Goal: Task Accomplishment & Management: Use online tool/utility

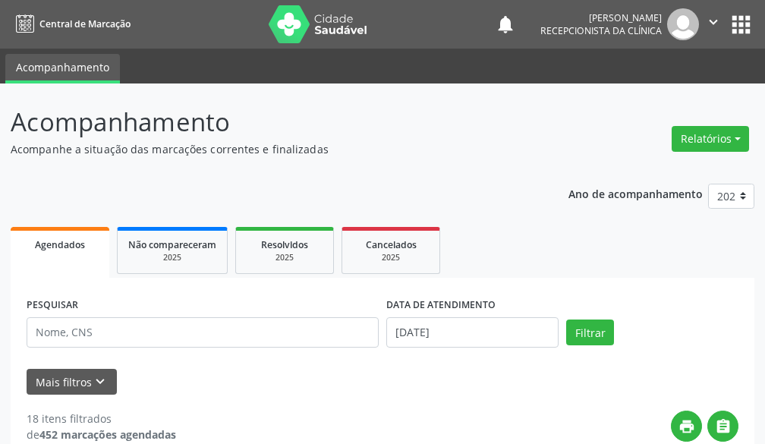
click at [55, 240] on span "Agendados" at bounding box center [60, 244] width 50 height 13
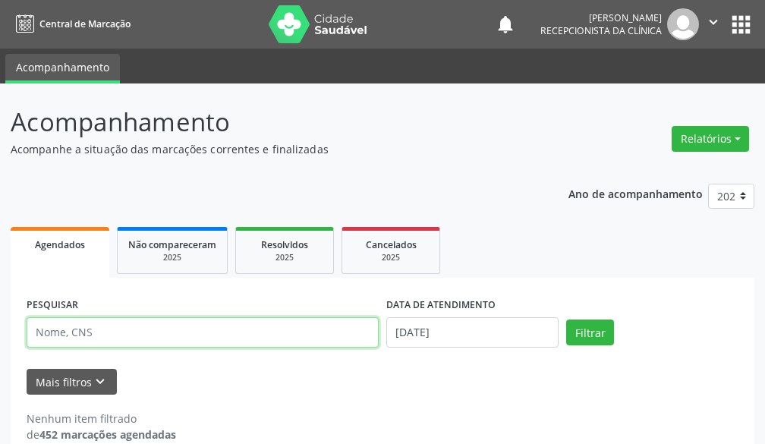
click at [168, 330] on input "text" at bounding box center [203, 332] width 352 height 30
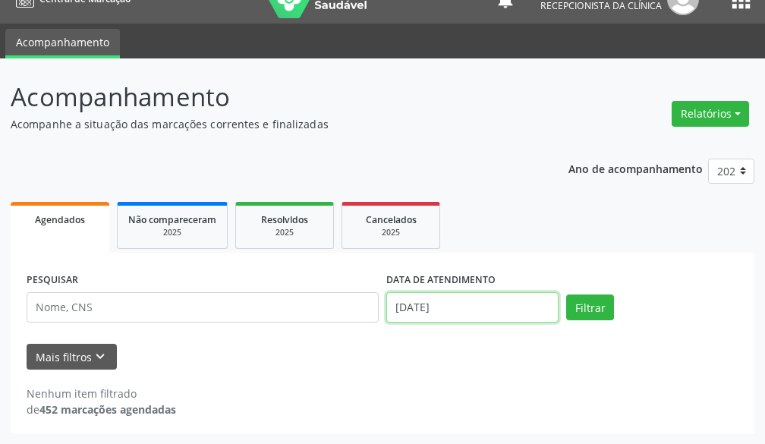
click at [509, 313] on input "[DATE]" at bounding box center [472, 307] width 172 height 30
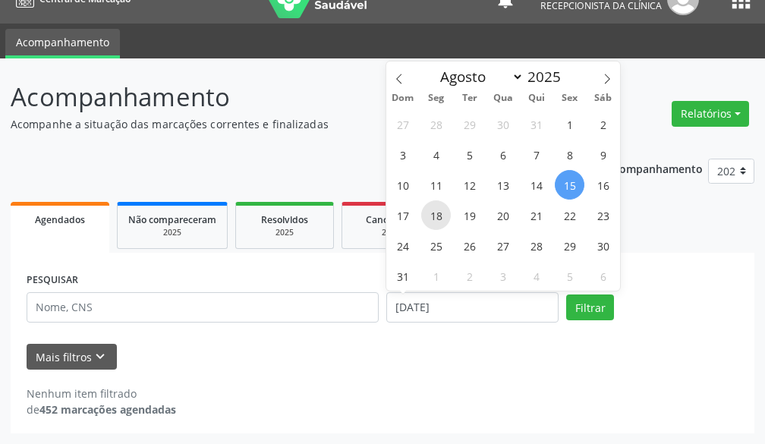
click at [438, 213] on span "18" at bounding box center [436, 215] width 30 height 30
type input "[DATE]"
click at [442, 215] on span "18" at bounding box center [436, 215] width 30 height 30
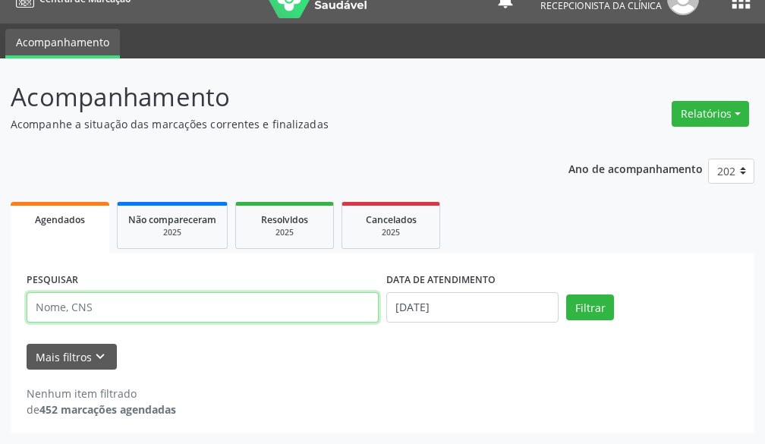
click at [284, 299] on input "text" at bounding box center [203, 307] width 352 height 30
type input "maria aparecida azo"
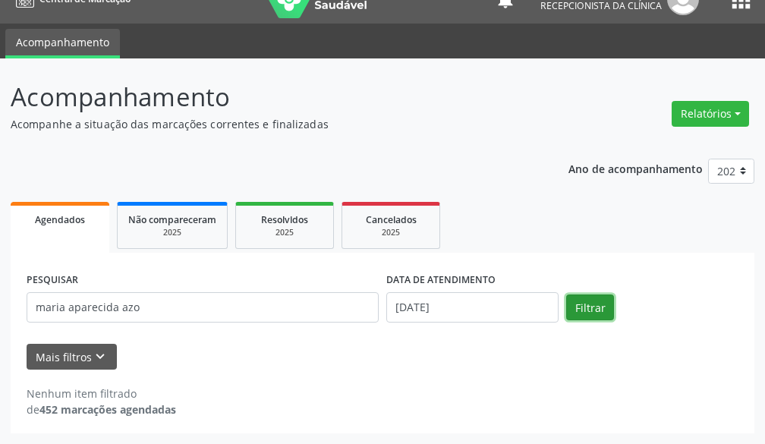
click at [594, 304] on button "Filtrar" at bounding box center [590, 307] width 48 height 26
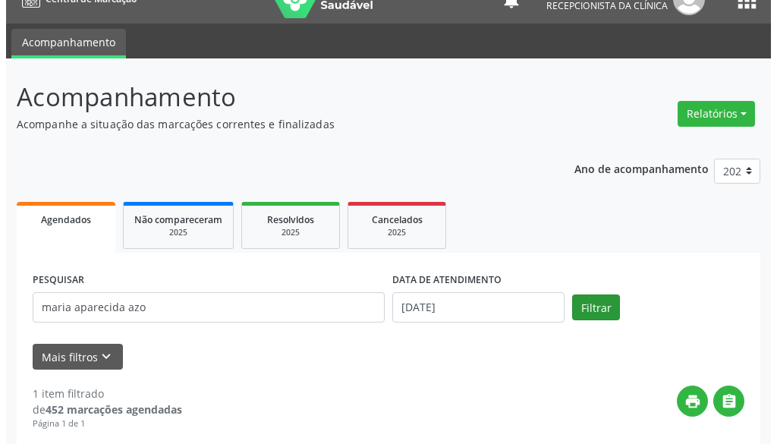
scroll to position [177, 0]
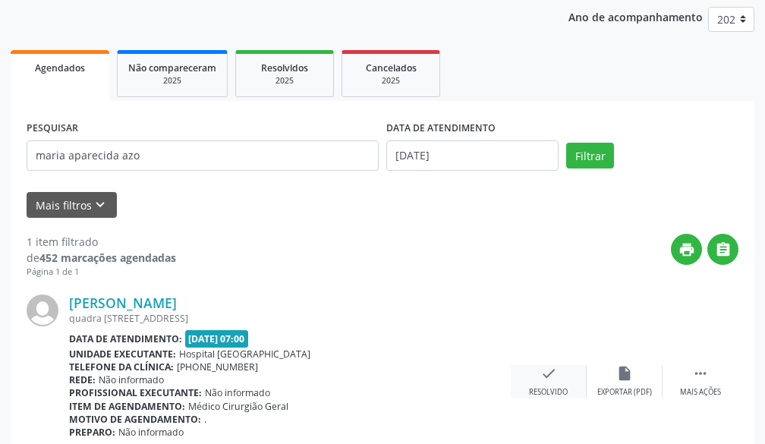
click at [550, 370] on icon "check" at bounding box center [548, 373] width 17 height 17
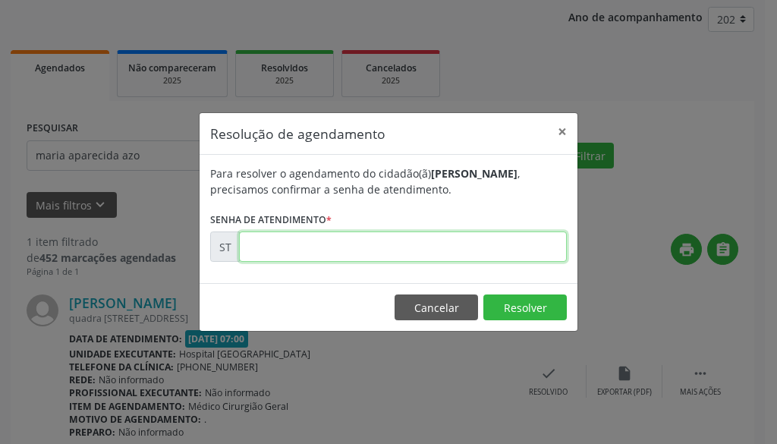
click at [423, 243] on input "text" at bounding box center [403, 246] width 328 height 30
type input "00016257"
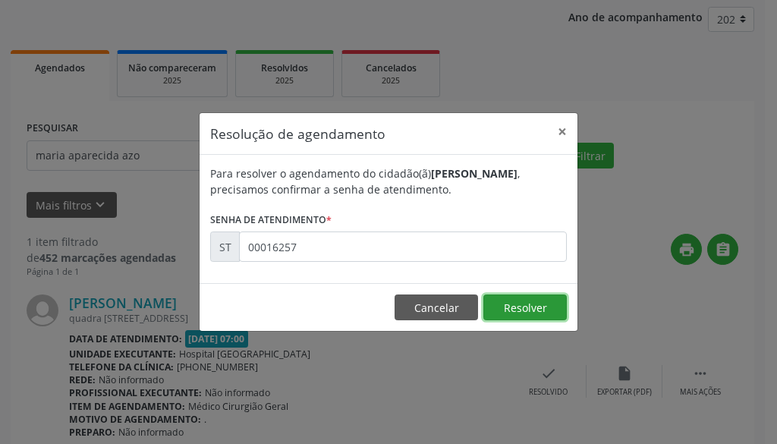
click at [521, 307] on button "Resolver" at bounding box center [524, 307] width 83 height 26
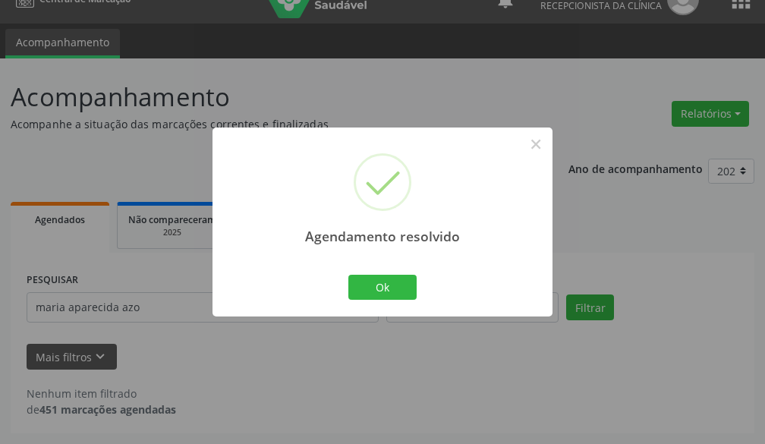
scroll to position [25, 0]
click at [395, 289] on button "Ok" at bounding box center [382, 288] width 68 height 26
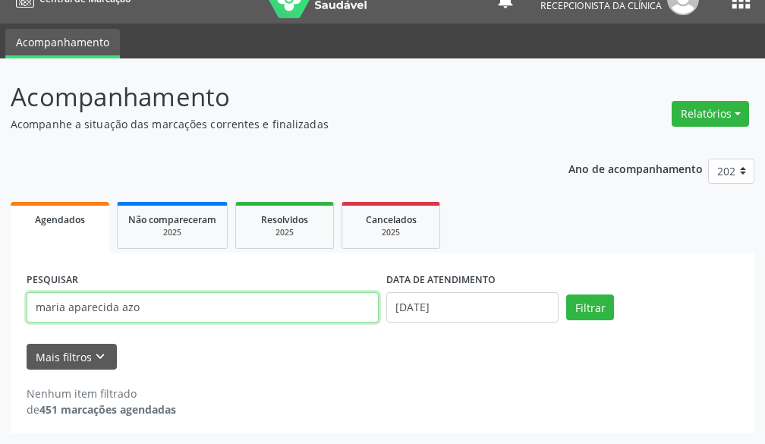
click at [232, 299] on input "maria aparecida azo" at bounding box center [203, 307] width 352 height 30
type input "m"
type input "[PERSON_NAME]"
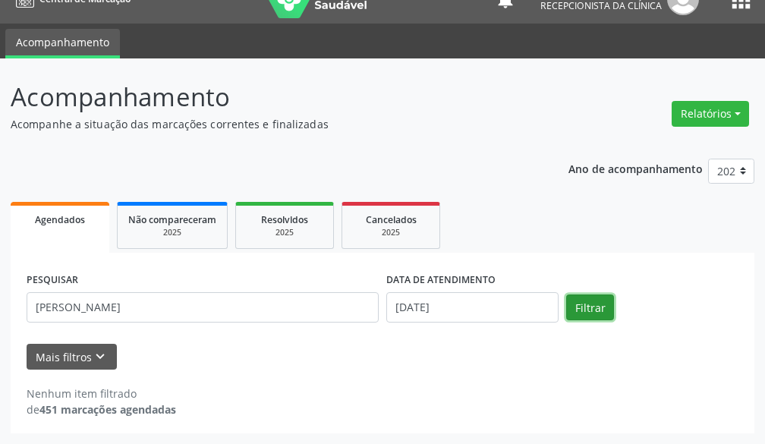
click at [596, 301] on button "Filtrar" at bounding box center [590, 307] width 48 height 26
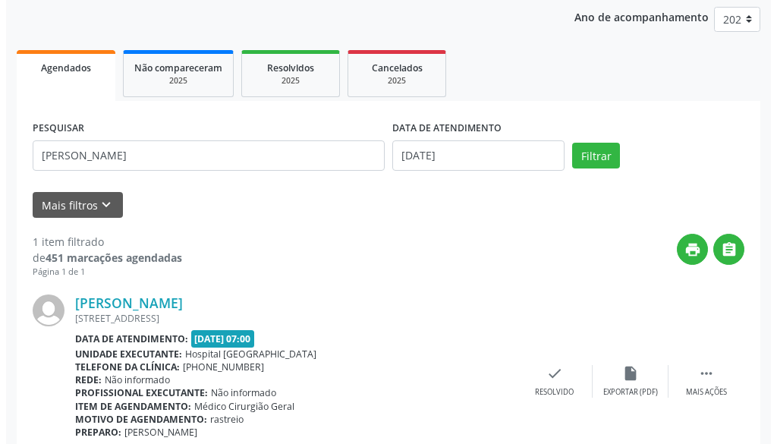
scroll to position [243, 0]
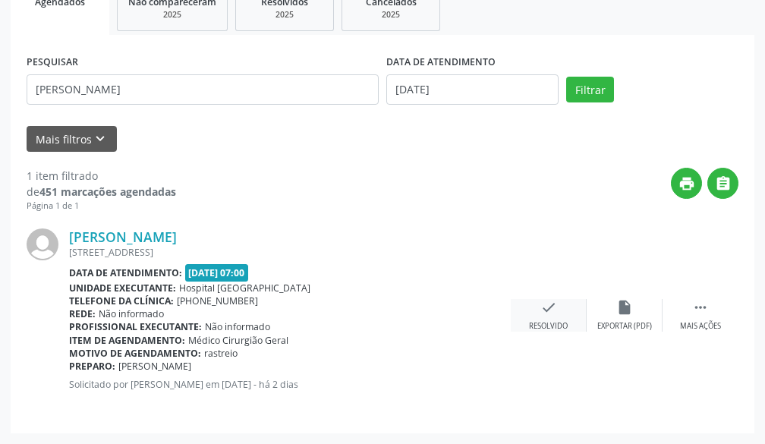
click at [540, 307] on icon "check" at bounding box center [548, 307] width 17 height 17
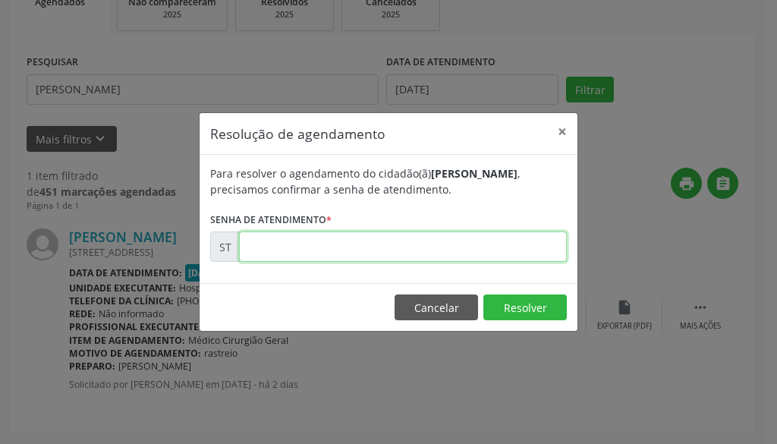
click at [457, 245] on input "text" at bounding box center [403, 246] width 328 height 30
type input "00016079"
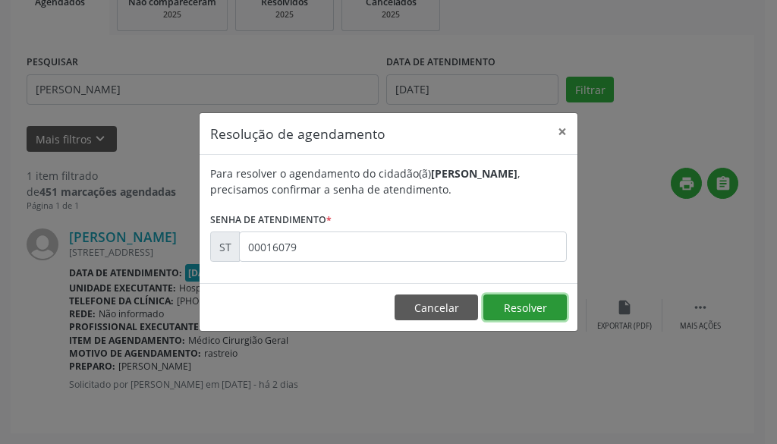
click at [528, 305] on button "Resolver" at bounding box center [524, 307] width 83 height 26
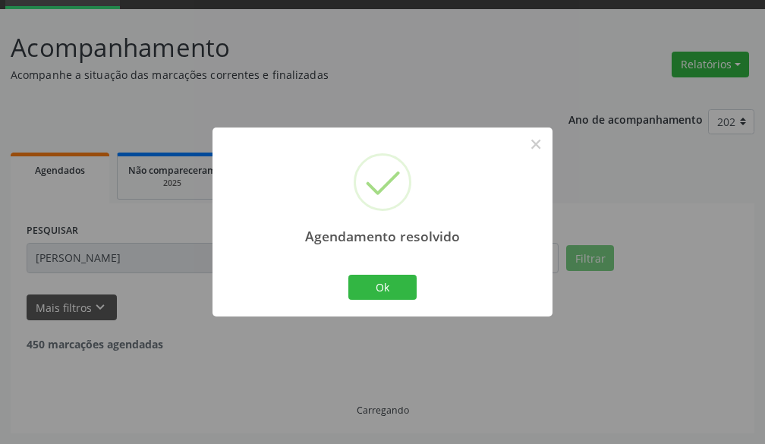
scroll to position [25, 0]
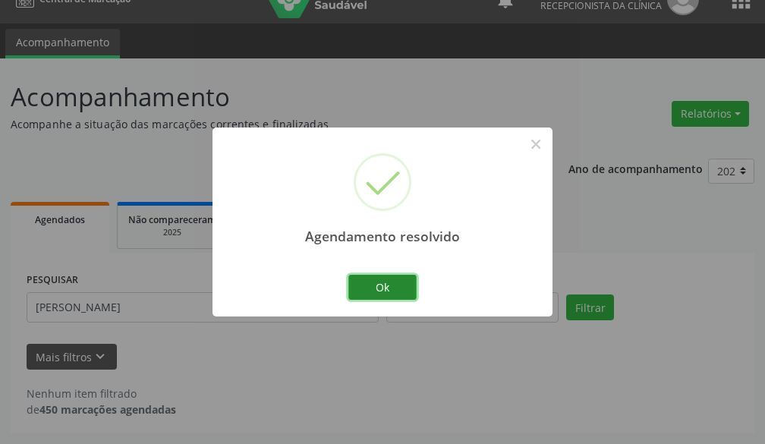
click at [373, 285] on button "Ok" at bounding box center [382, 288] width 68 height 26
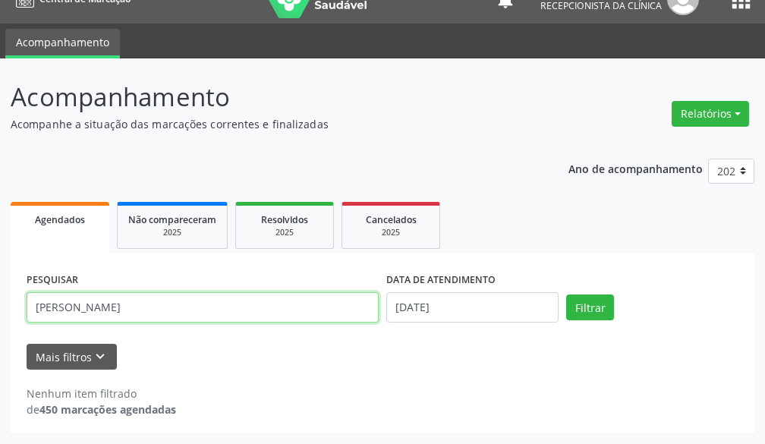
click at [261, 297] on input "[PERSON_NAME]" at bounding box center [203, 307] width 352 height 30
click at [301, 305] on input "[PERSON_NAME]" at bounding box center [203, 307] width 352 height 30
type input "j"
type input "[PERSON_NAME] lo"
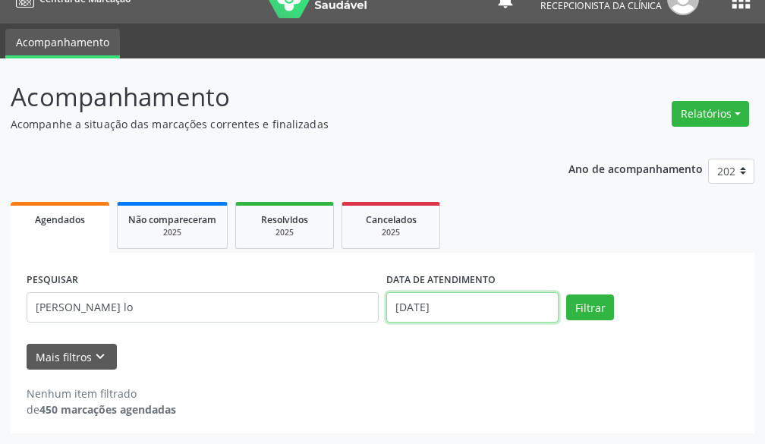
click at [531, 308] on input "[DATE]" at bounding box center [472, 307] width 172 height 30
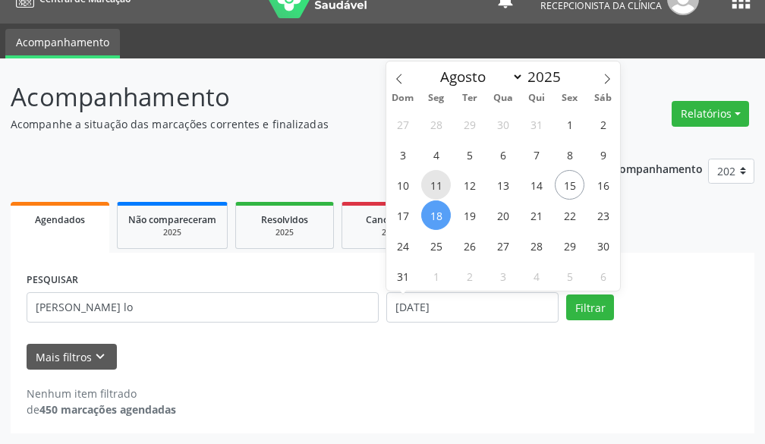
click at [444, 183] on span "11" at bounding box center [436, 185] width 30 height 30
type input "[DATE]"
click at [446, 183] on span "11" at bounding box center [436, 185] width 30 height 30
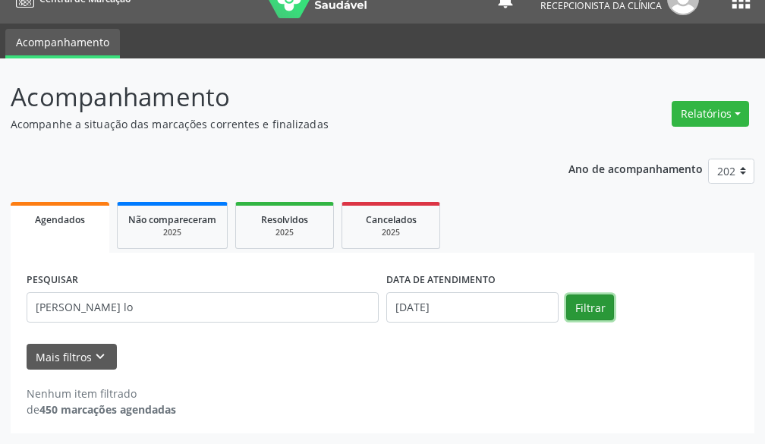
click at [581, 308] on button "Filtrar" at bounding box center [590, 307] width 48 height 26
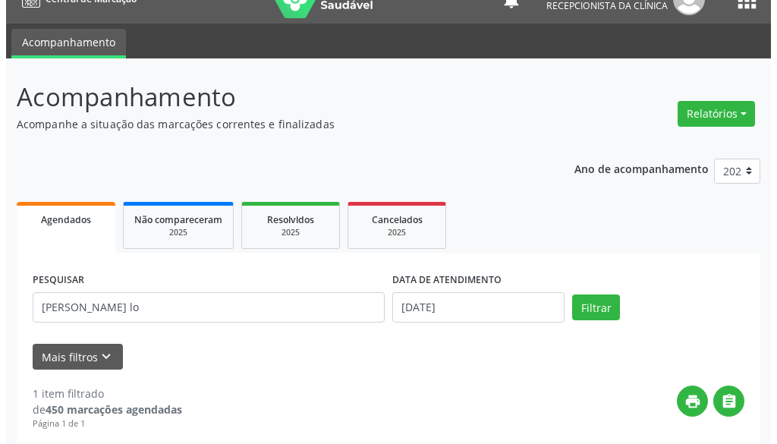
scroll to position [243, 0]
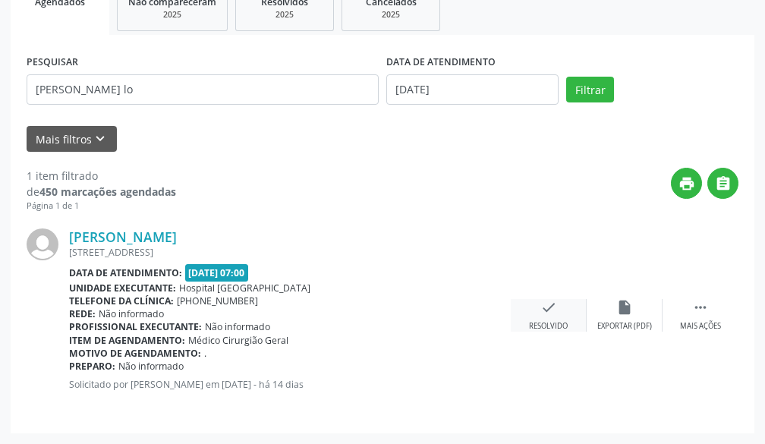
click at [556, 319] on div "check Resolvido" at bounding box center [549, 315] width 76 height 33
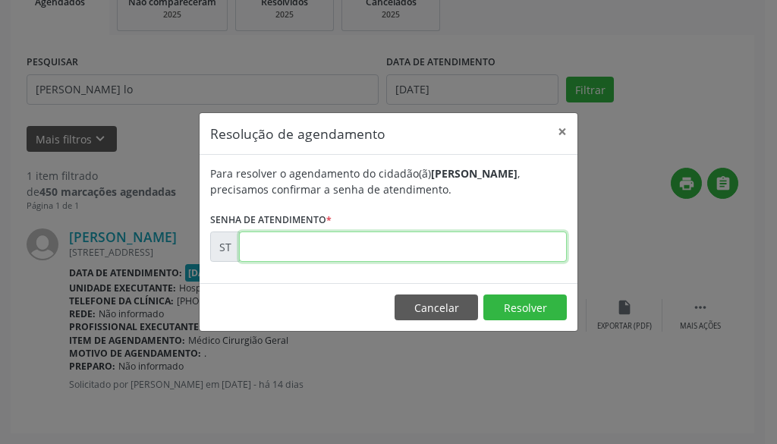
click at [455, 236] on input "text" at bounding box center [403, 246] width 328 height 30
type input "00014590"
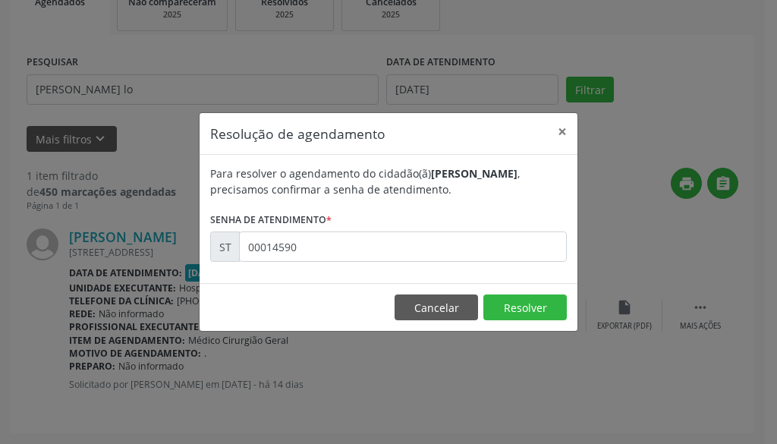
click at [542, 288] on footer "Cancelar Resolver" at bounding box center [389, 307] width 378 height 48
click at [540, 304] on button "Resolver" at bounding box center [524, 307] width 83 height 26
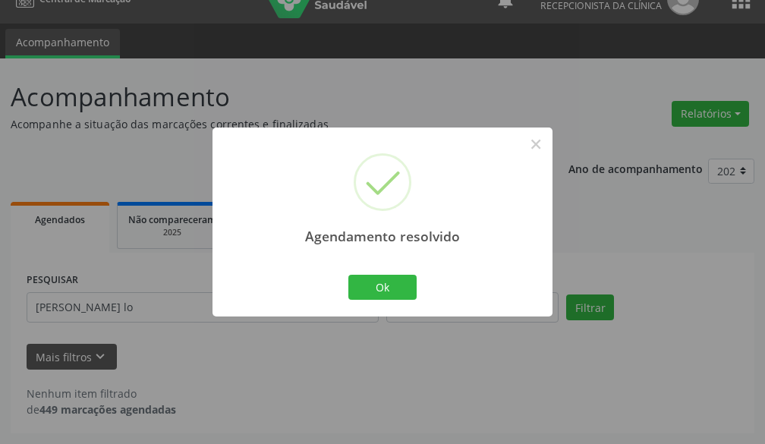
scroll to position [25, 0]
click at [366, 292] on button "Ok" at bounding box center [382, 288] width 68 height 26
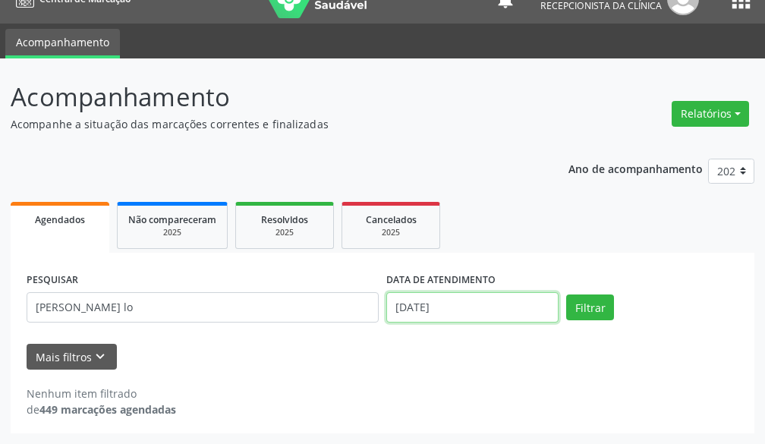
click at [447, 312] on input "[DATE]" at bounding box center [472, 307] width 172 height 30
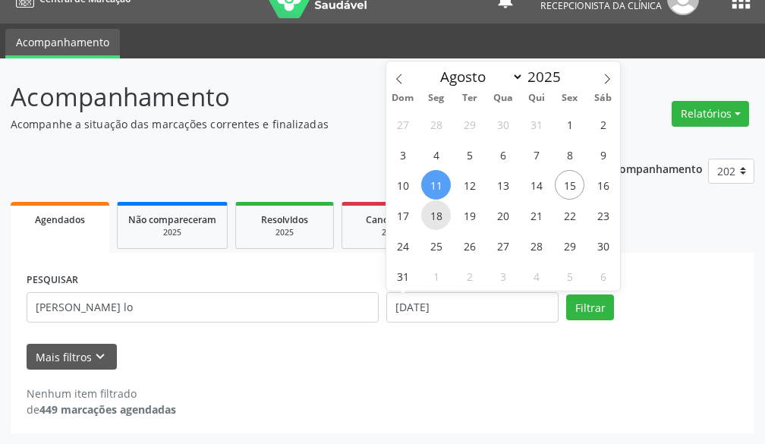
click at [435, 215] on span "18" at bounding box center [436, 215] width 30 height 30
type input "[DATE]"
click at [435, 215] on span "18" at bounding box center [436, 215] width 30 height 30
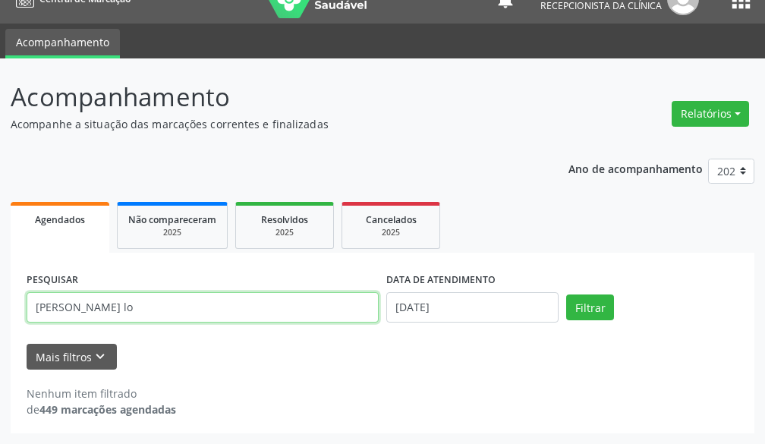
click at [264, 307] on input "[PERSON_NAME] lo" at bounding box center [203, 307] width 352 height 30
type input "a"
type input "[PERSON_NAME]"
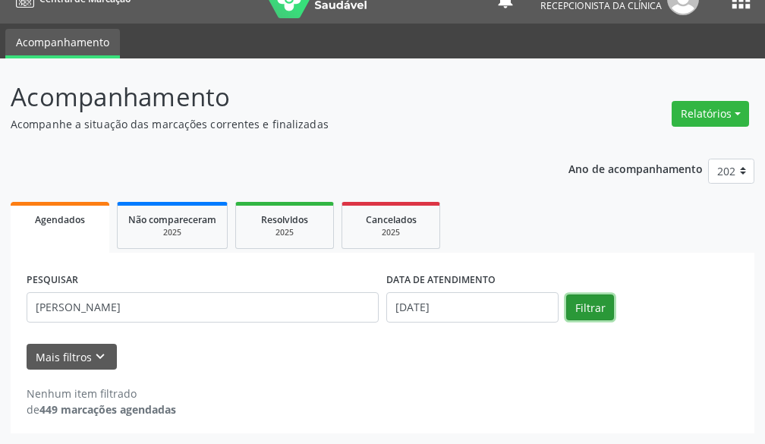
click at [579, 310] on button "Filtrar" at bounding box center [590, 307] width 48 height 26
click at [603, 301] on button "Filtrar" at bounding box center [590, 307] width 48 height 26
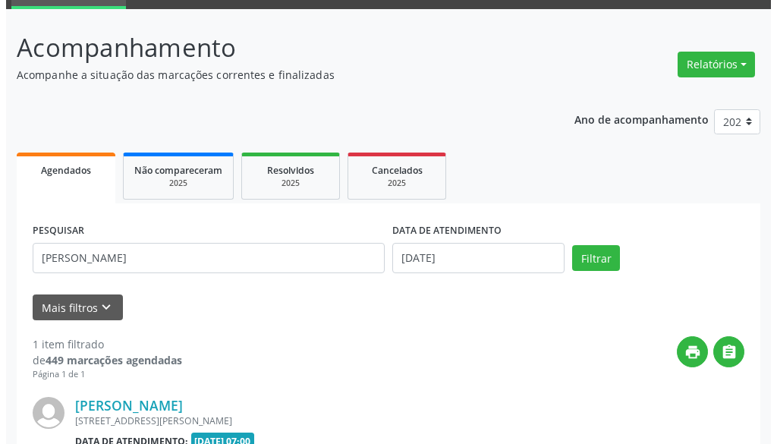
scroll to position [243, 0]
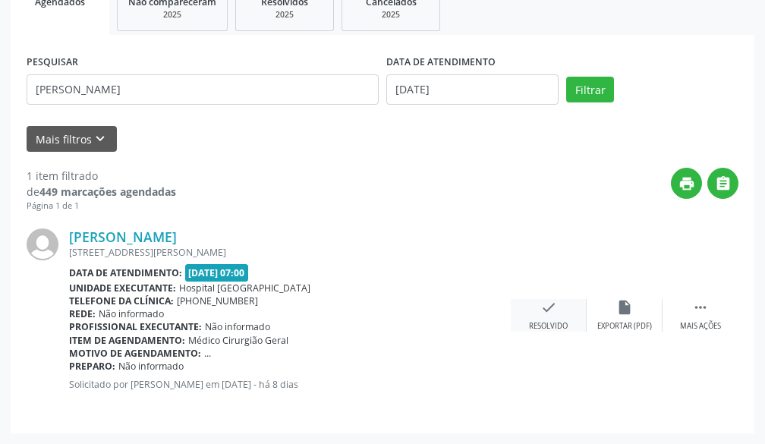
click at [550, 304] on icon "check" at bounding box center [548, 307] width 17 height 17
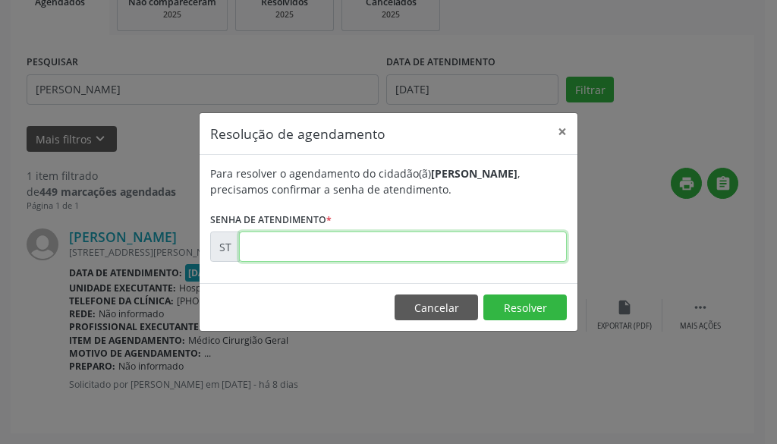
click at [488, 242] on input "text" at bounding box center [403, 246] width 328 height 30
type input "00015407"
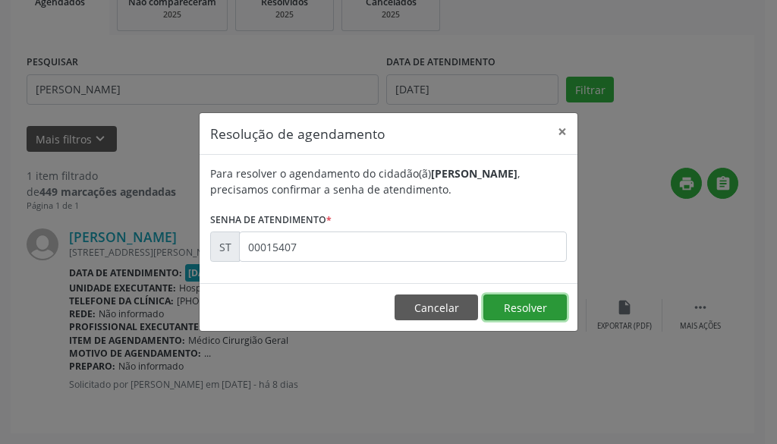
click at [532, 312] on button "Resolver" at bounding box center [524, 307] width 83 height 26
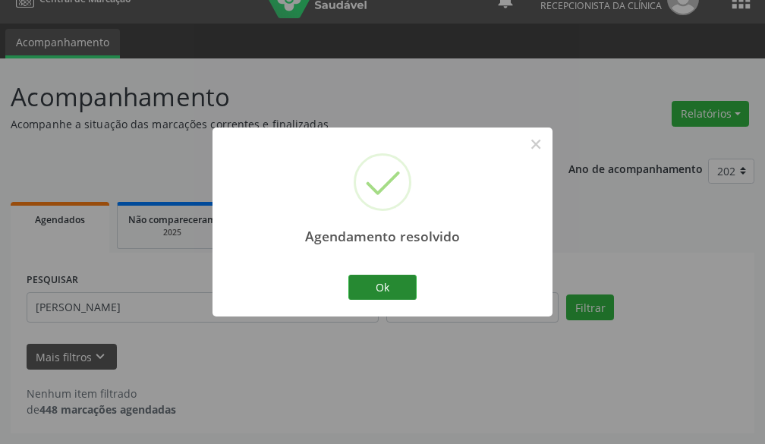
scroll to position [25, 0]
click at [389, 293] on button "Ok" at bounding box center [382, 288] width 68 height 26
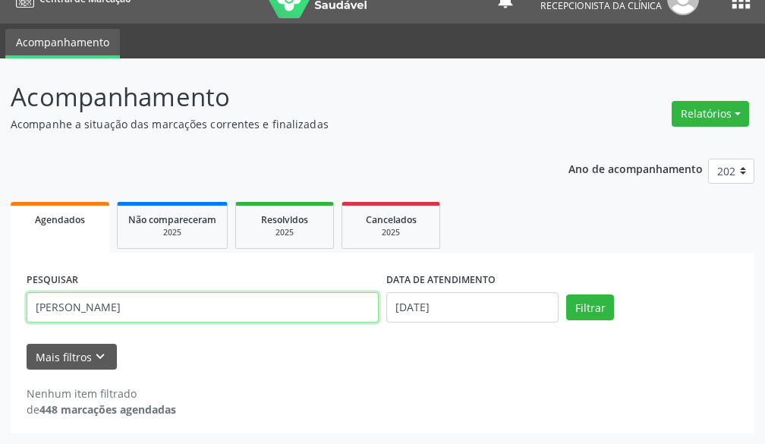
click at [252, 309] on input "[PERSON_NAME]" at bounding box center [203, 307] width 352 height 30
click at [342, 305] on input "[PERSON_NAME]" at bounding box center [203, 307] width 352 height 30
type input "j"
type input "[PERSON_NAME]"
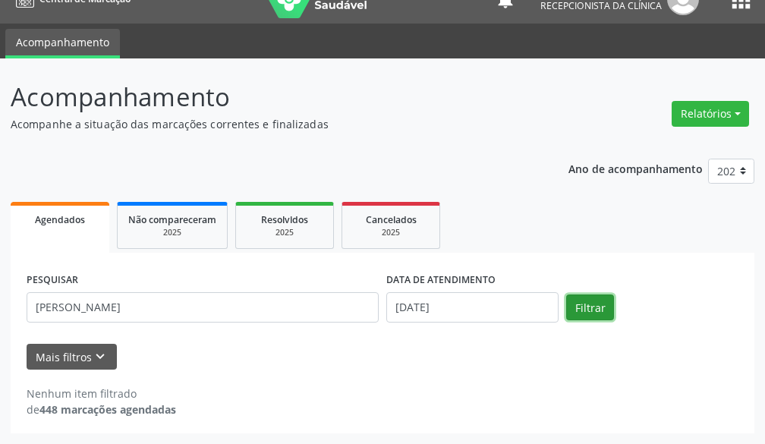
click at [585, 302] on button "Filtrar" at bounding box center [590, 307] width 48 height 26
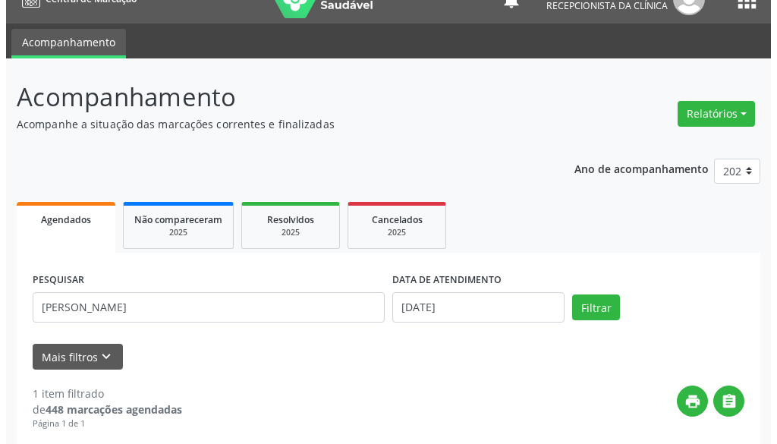
scroll to position [243, 0]
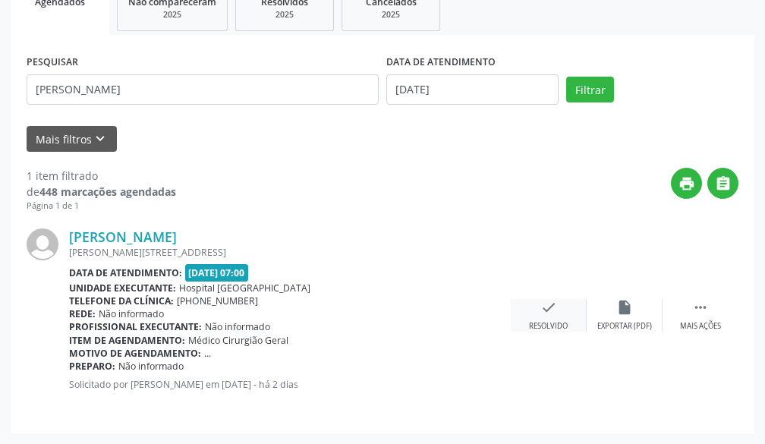
click at [537, 310] on div "check Resolvido" at bounding box center [549, 315] width 76 height 33
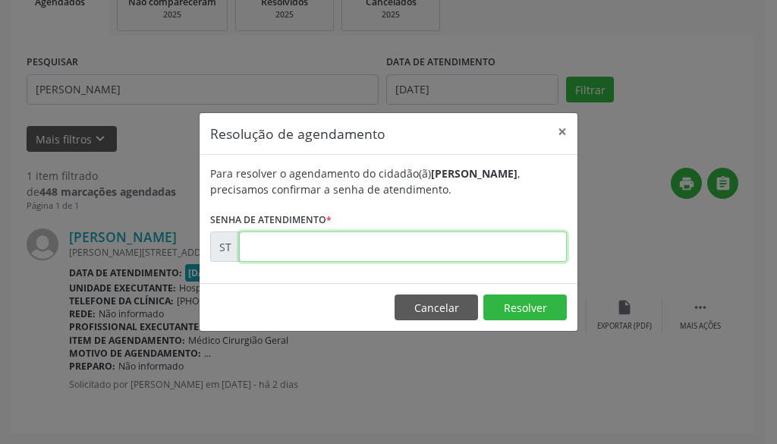
click at [485, 239] on input "text" at bounding box center [403, 246] width 328 height 30
type input "00016126"
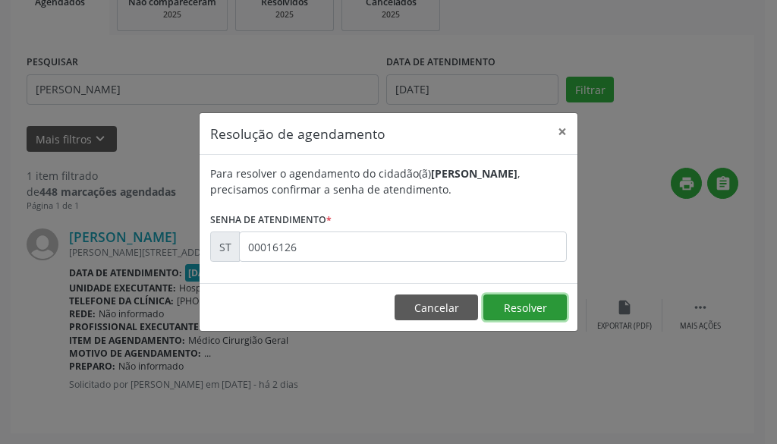
click at [539, 310] on button "Resolver" at bounding box center [524, 307] width 83 height 26
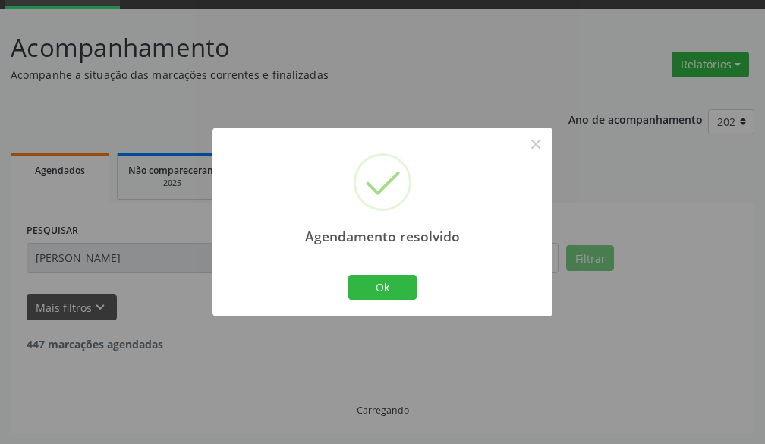
scroll to position [25, 0]
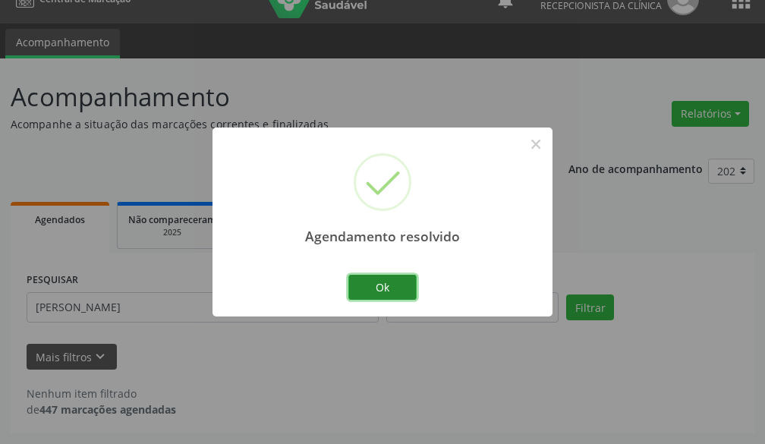
click at [409, 285] on button "Ok" at bounding box center [382, 288] width 68 height 26
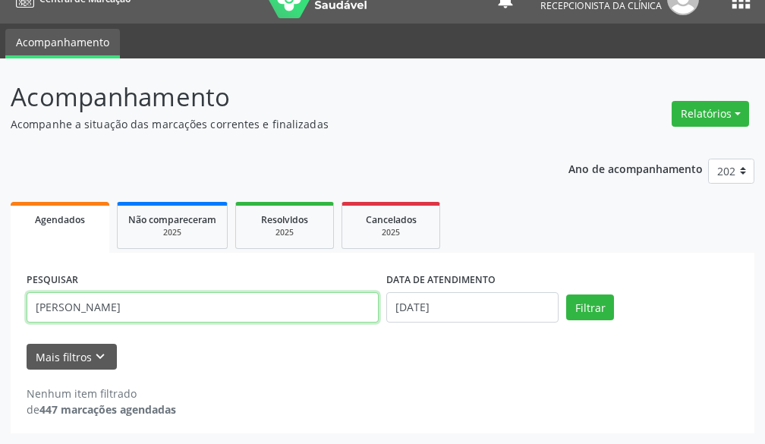
click at [335, 306] on input "[PERSON_NAME]" at bounding box center [203, 307] width 352 height 30
click at [306, 294] on input "[PERSON_NAME]" at bounding box center [203, 307] width 352 height 30
type input "m"
type input "[PERSON_NAME]"
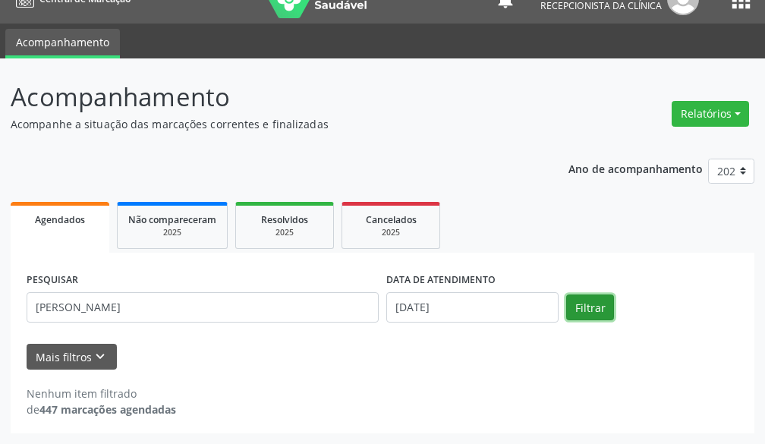
click at [592, 312] on button "Filtrar" at bounding box center [590, 307] width 48 height 26
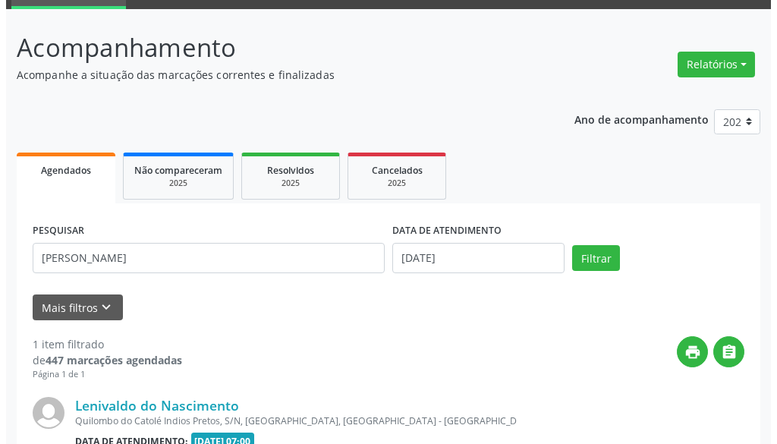
scroll to position [243, 0]
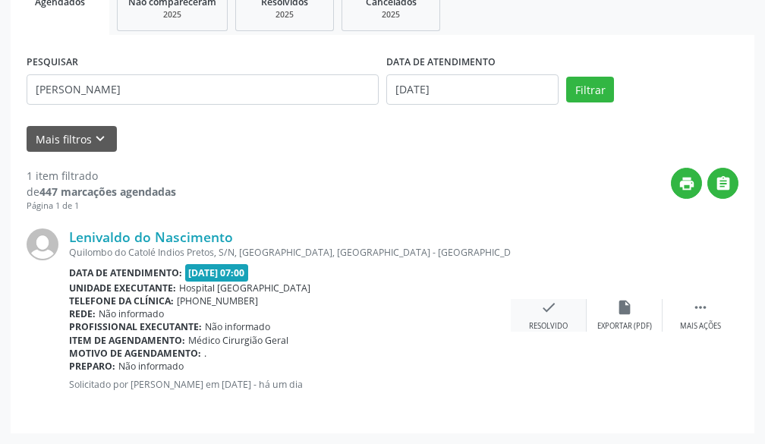
click at [559, 302] on div "check Resolvido" at bounding box center [549, 315] width 76 height 33
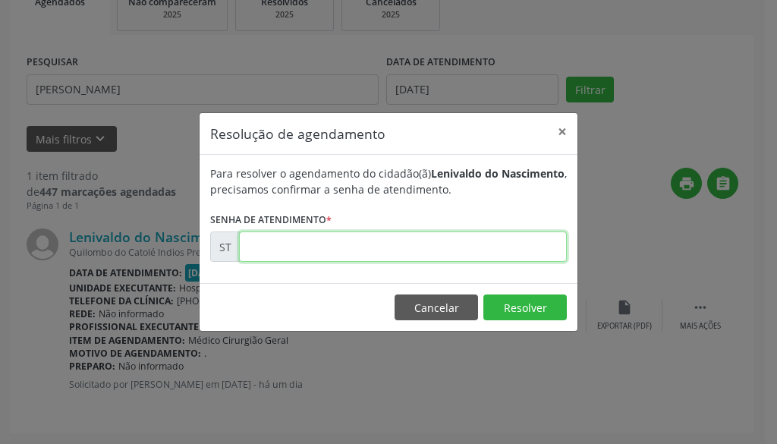
click at [468, 235] on input "text" at bounding box center [403, 246] width 328 height 30
type input "00016301"
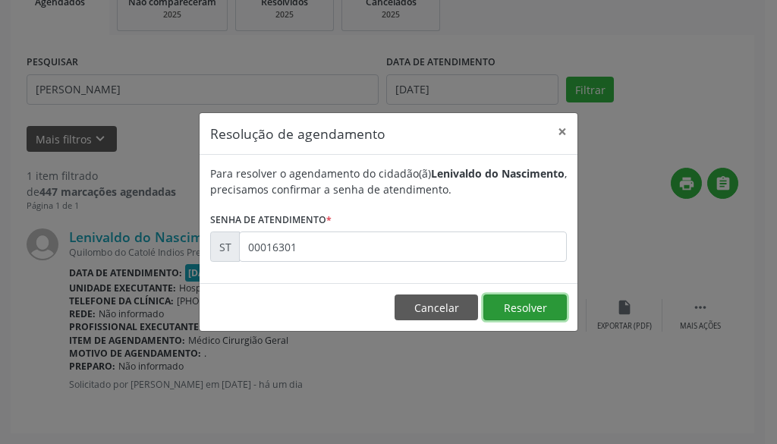
click at [521, 303] on button "Resolver" at bounding box center [524, 307] width 83 height 26
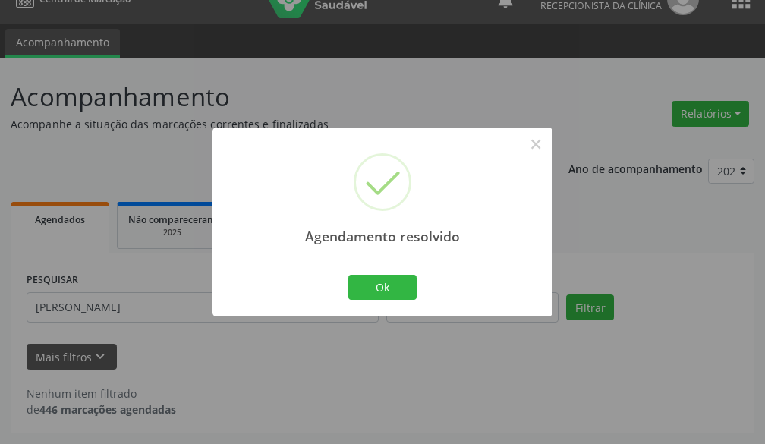
scroll to position [25, 0]
click at [414, 298] on button "Ok" at bounding box center [382, 288] width 68 height 26
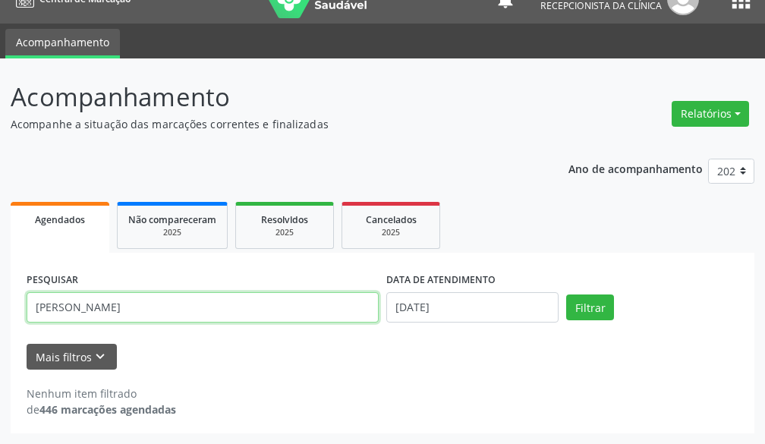
click at [213, 301] on input "[PERSON_NAME]" at bounding box center [203, 307] width 352 height 30
drag, startPoint x: 213, startPoint y: 302, endPoint x: 0, endPoint y: 269, distance: 215.1
click at [0, 269] on div "Acompanhamento Acompanhe a situação das marcações correntes e finalizadas Relat…" at bounding box center [382, 251] width 765 height 386
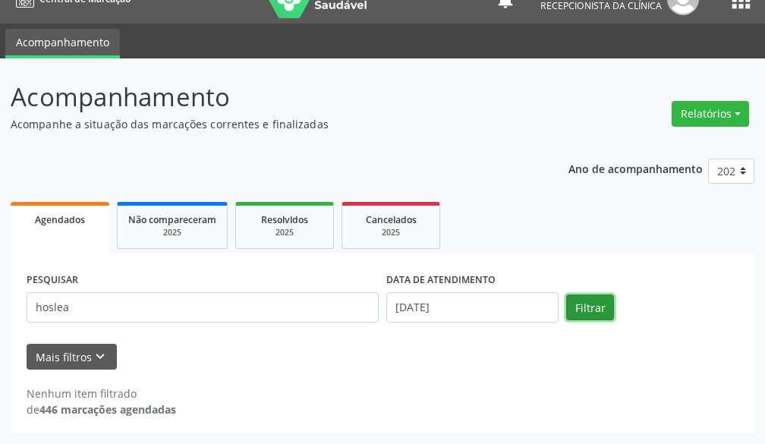
click at [587, 310] on button "Filtrar" at bounding box center [590, 307] width 48 height 26
click at [592, 306] on button "Filtrar" at bounding box center [590, 307] width 48 height 26
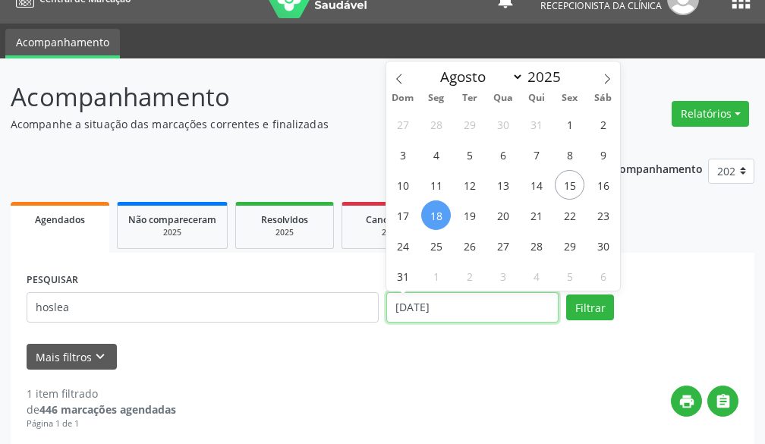
click at [494, 303] on input "[DATE]" at bounding box center [472, 307] width 172 height 30
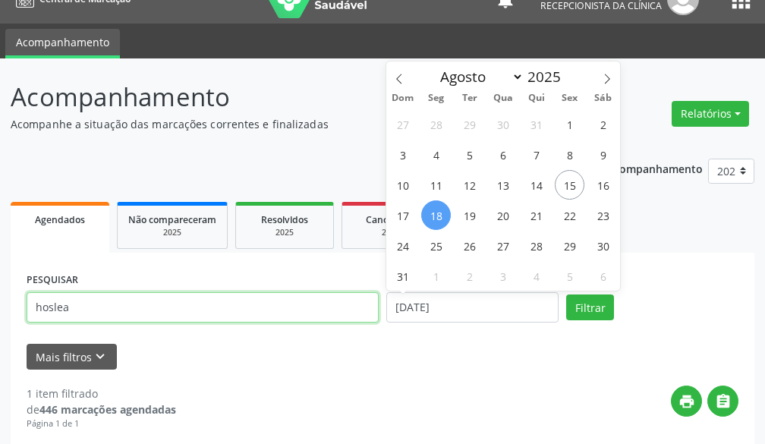
click at [302, 318] on input "hoslea" at bounding box center [203, 307] width 352 height 30
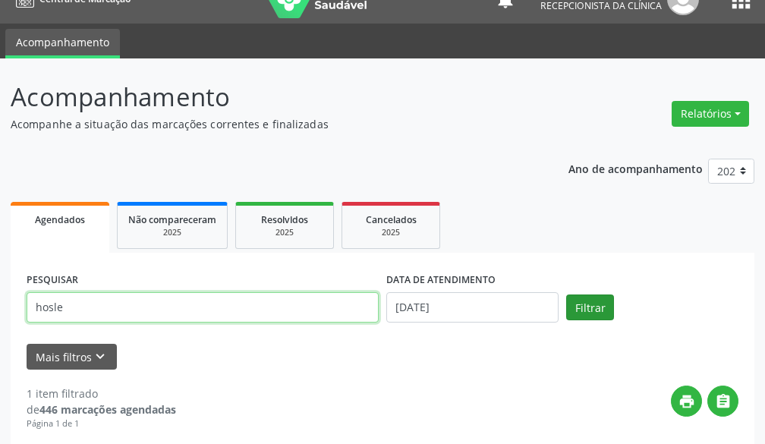
type input "hosle"
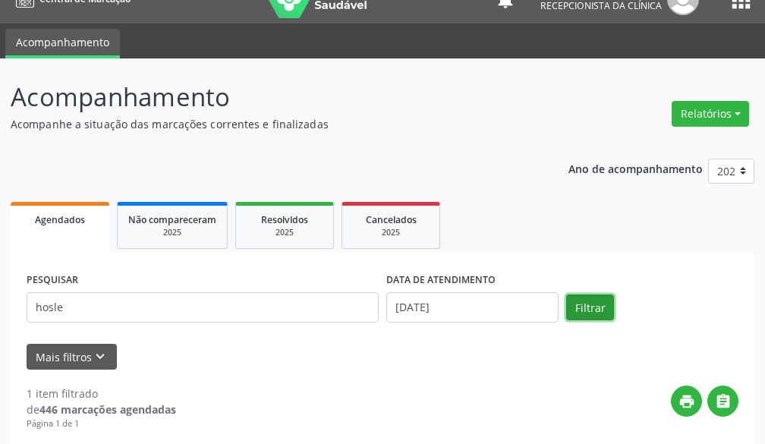
click at [600, 305] on button "Filtrar" at bounding box center [590, 307] width 48 height 26
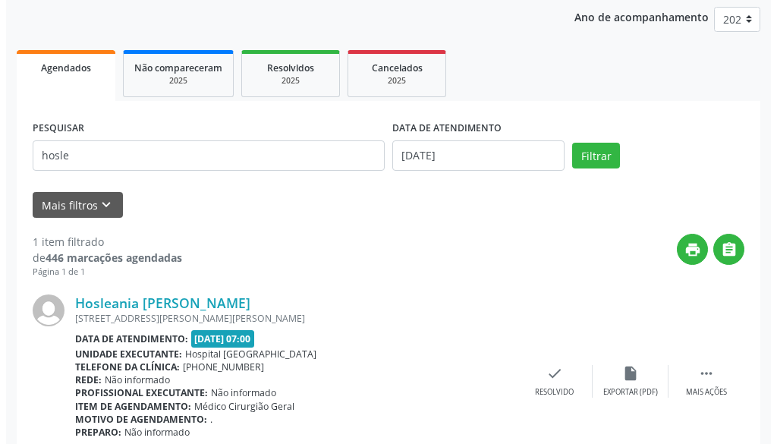
scroll to position [243, 0]
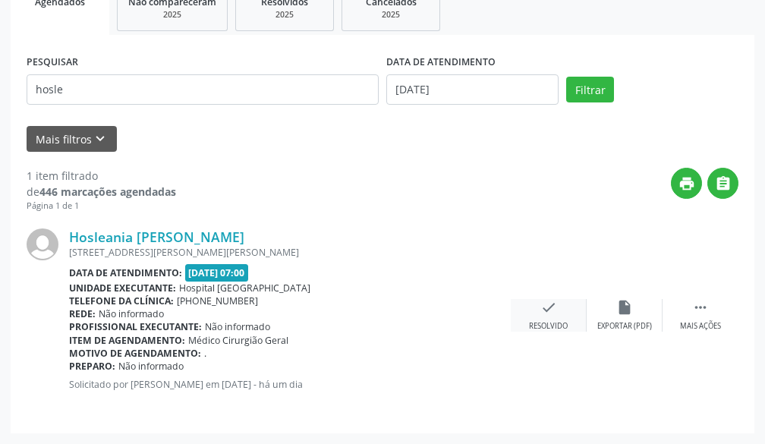
click at [557, 306] on div "check Resolvido" at bounding box center [549, 315] width 76 height 33
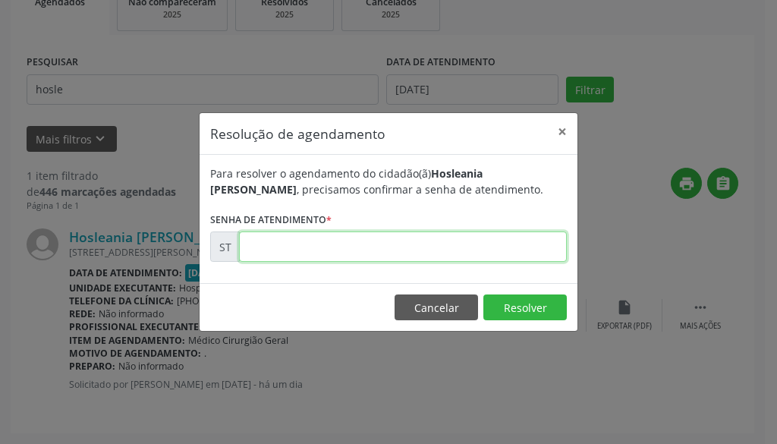
click at [506, 254] on input "text" at bounding box center [403, 246] width 328 height 30
click at [511, 259] on input "text" at bounding box center [403, 246] width 328 height 30
type input "00016251"
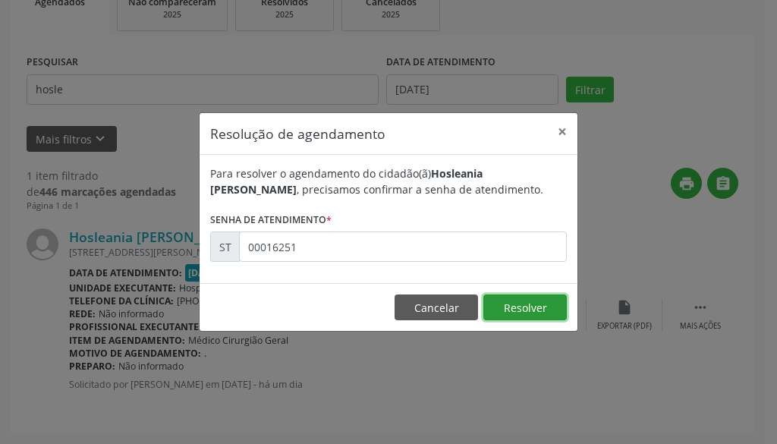
click at [508, 310] on button "Resolver" at bounding box center [524, 307] width 83 height 26
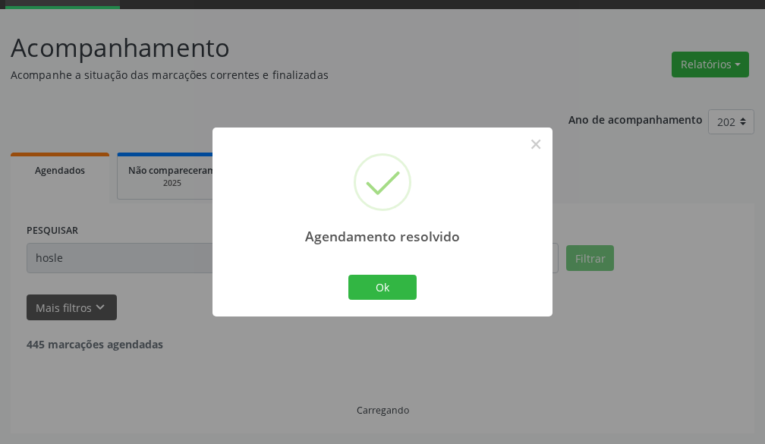
scroll to position [25, 0]
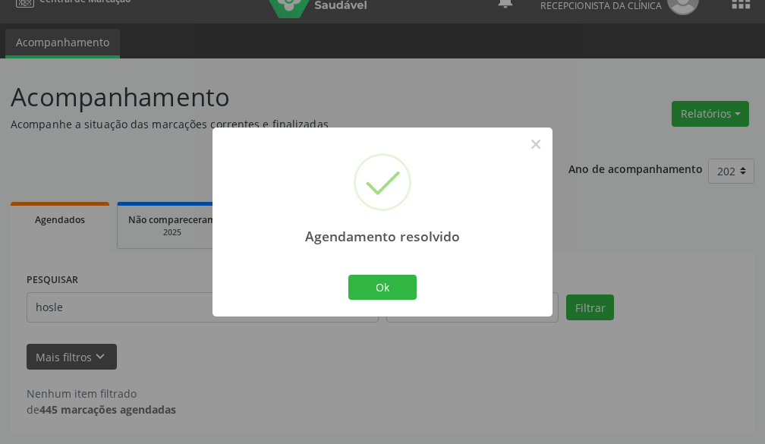
click at [404, 301] on div "Ok Cancel" at bounding box center [382, 287] width 75 height 32
click at [387, 284] on button "Ok" at bounding box center [382, 288] width 68 height 26
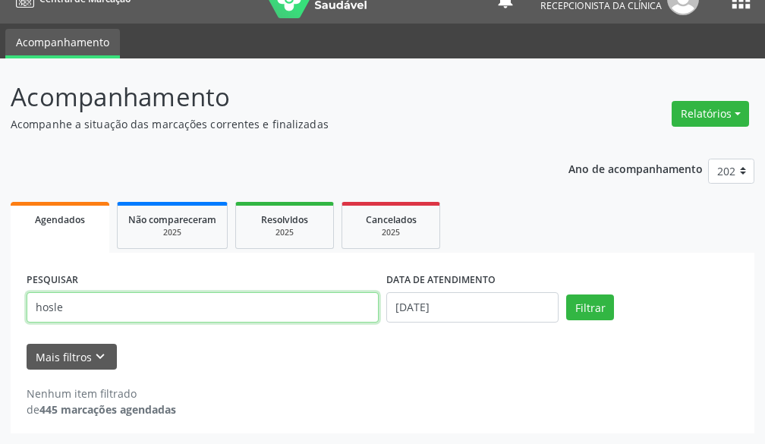
click at [158, 306] on input "hosle" at bounding box center [203, 307] width 352 height 30
type input "h"
type input "yande"
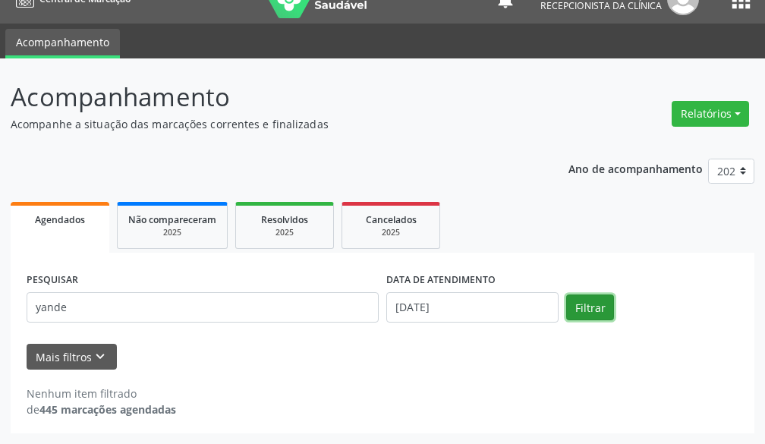
click at [599, 307] on button "Filtrar" at bounding box center [590, 307] width 48 height 26
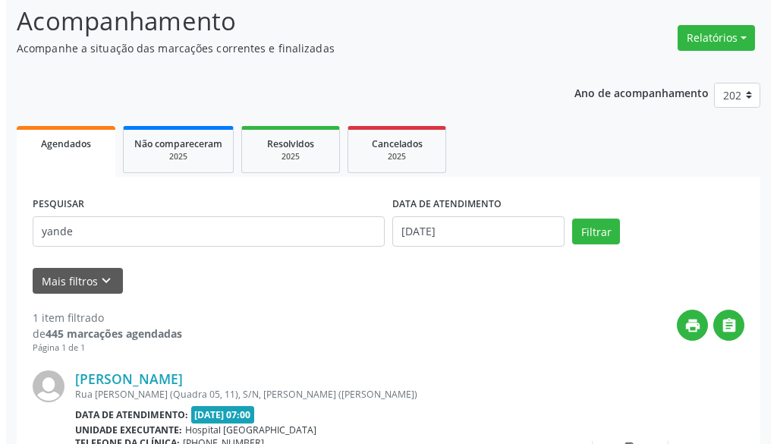
scroll to position [243, 0]
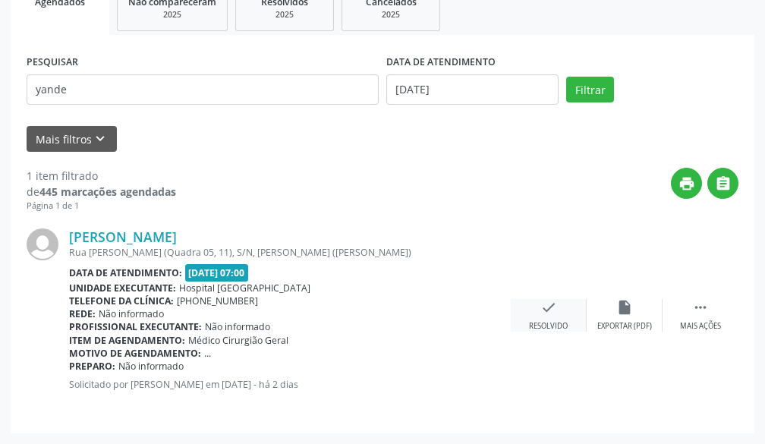
click at [542, 299] on icon "check" at bounding box center [548, 307] width 17 height 17
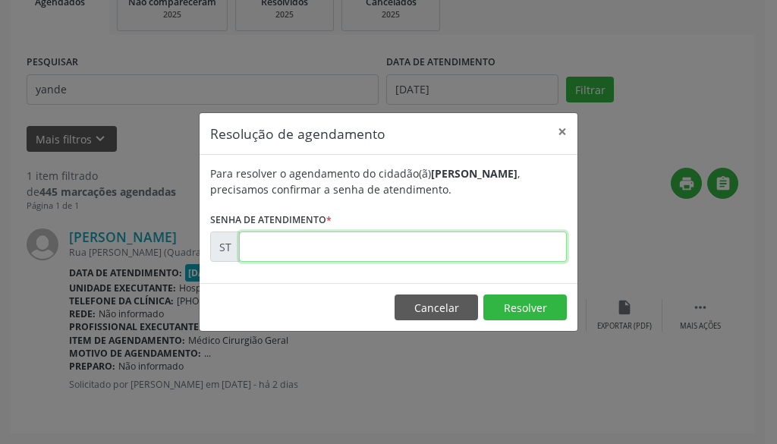
click at [429, 248] on input "text" at bounding box center [403, 246] width 328 height 30
type input "00016120"
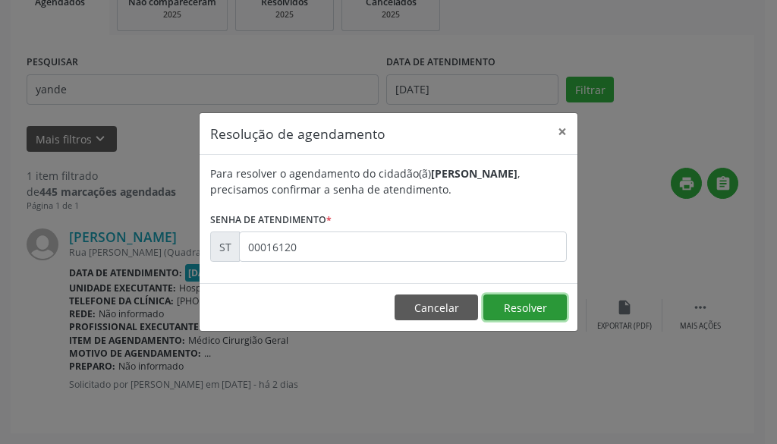
click at [530, 304] on button "Resolver" at bounding box center [524, 307] width 83 height 26
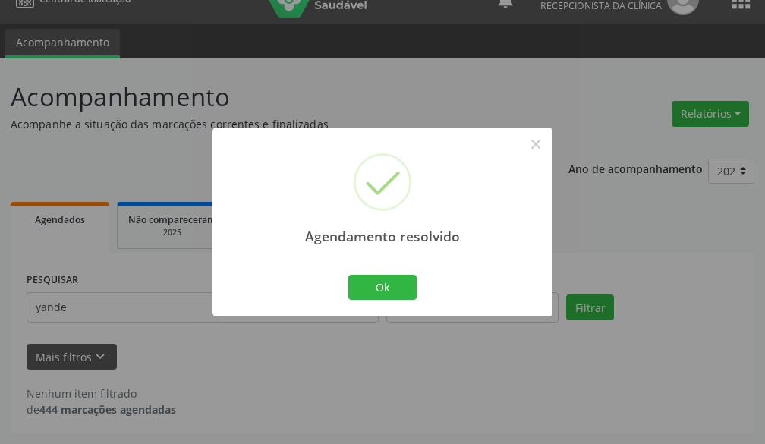
scroll to position [25, 0]
drag, startPoint x: 397, startPoint y: 283, endPoint x: 380, endPoint y: 298, distance: 22.6
click at [399, 285] on button "Ok" at bounding box center [382, 288] width 68 height 26
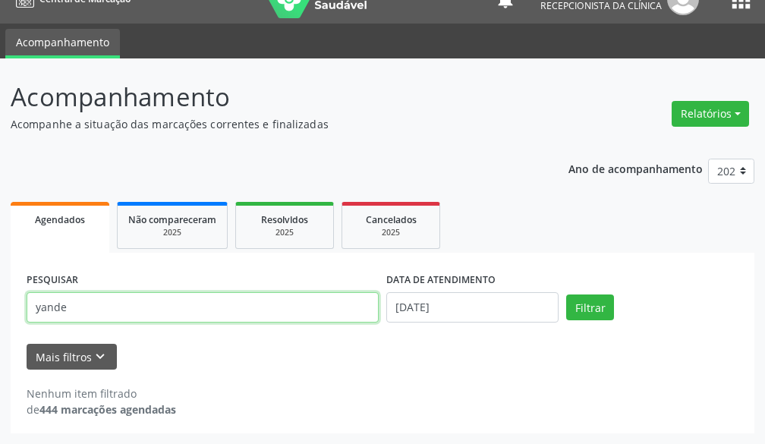
click at [181, 306] on input "yande" at bounding box center [203, 307] width 352 height 30
type input "y"
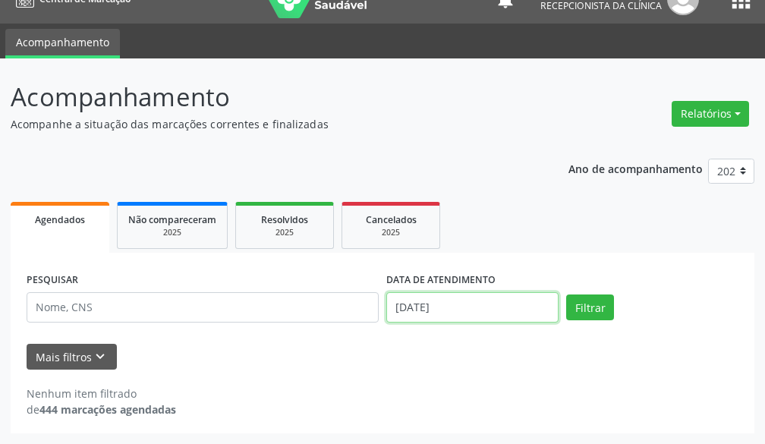
click at [435, 320] on input "[DATE]" at bounding box center [472, 307] width 172 height 30
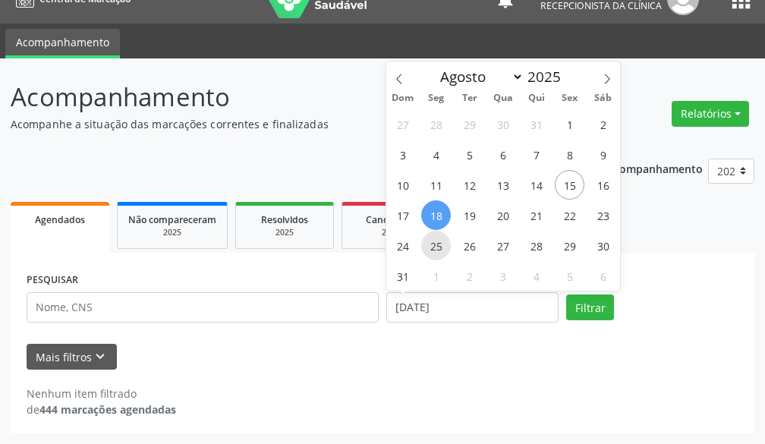
click at [430, 247] on span "25" at bounding box center [436, 246] width 30 height 30
type input "[DATE]"
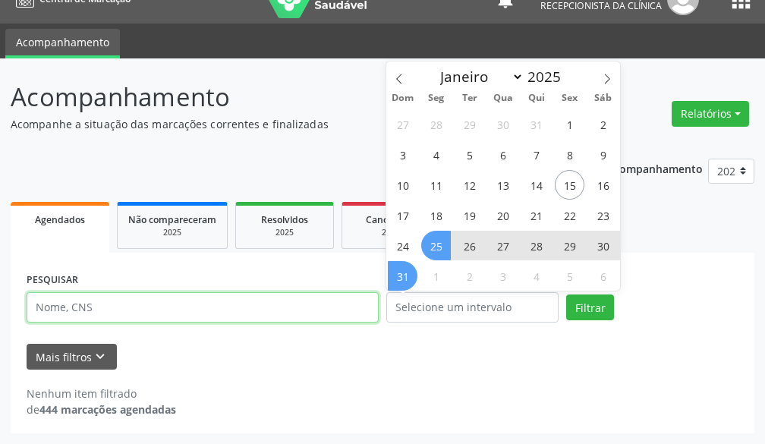
click at [228, 306] on input "text" at bounding box center [203, 307] width 352 height 30
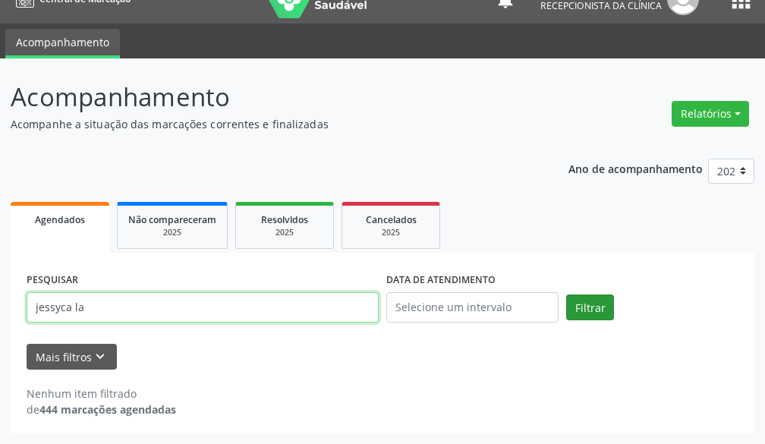
type input "jessyca la"
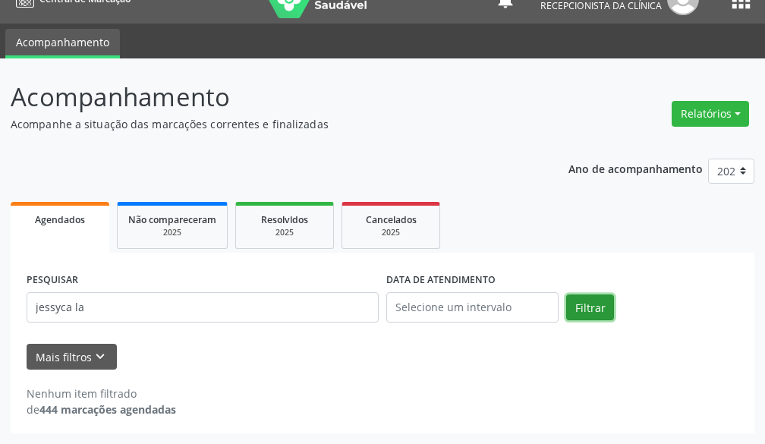
click at [589, 310] on button "Filtrar" at bounding box center [590, 307] width 48 height 26
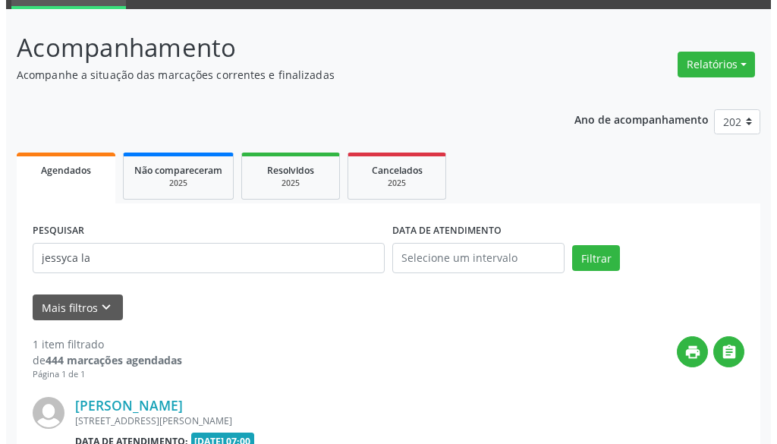
scroll to position [243, 0]
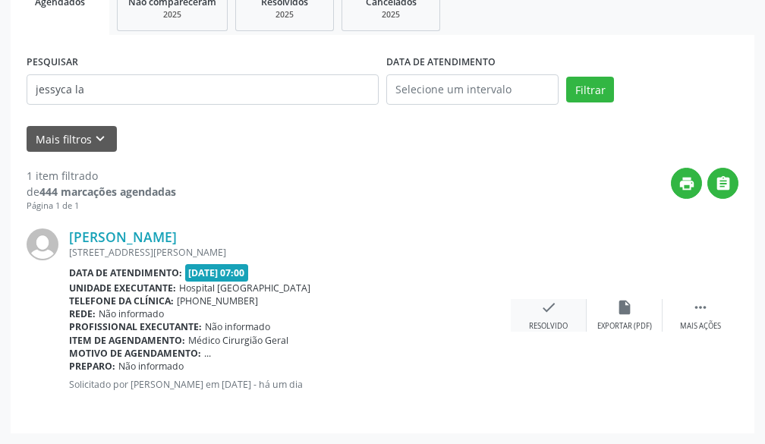
click at [543, 314] on icon "check" at bounding box center [548, 307] width 17 height 17
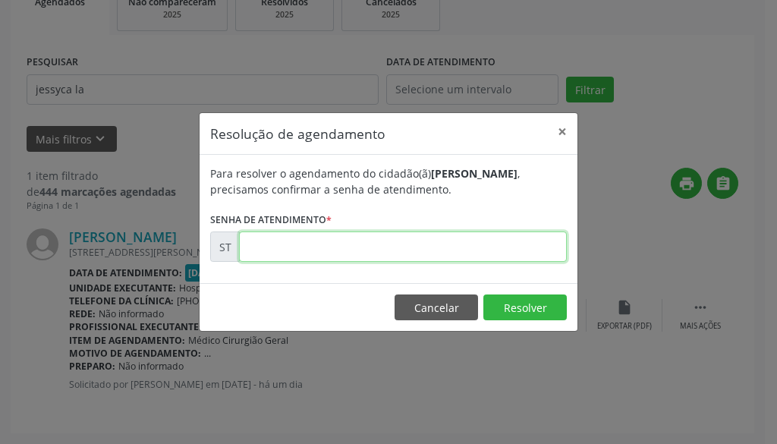
click at [446, 254] on input "text" at bounding box center [403, 246] width 328 height 30
type input "00016315"
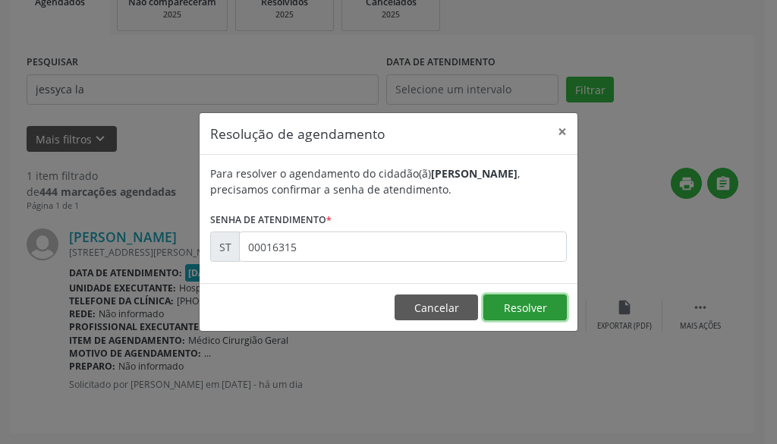
click at [518, 310] on button "Resolver" at bounding box center [524, 307] width 83 height 26
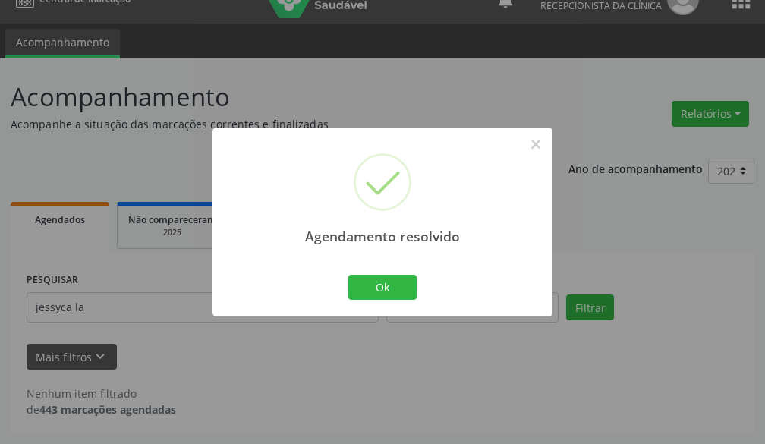
scroll to position [25, 0]
click at [379, 293] on button "Ok" at bounding box center [382, 288] width 68 height 26
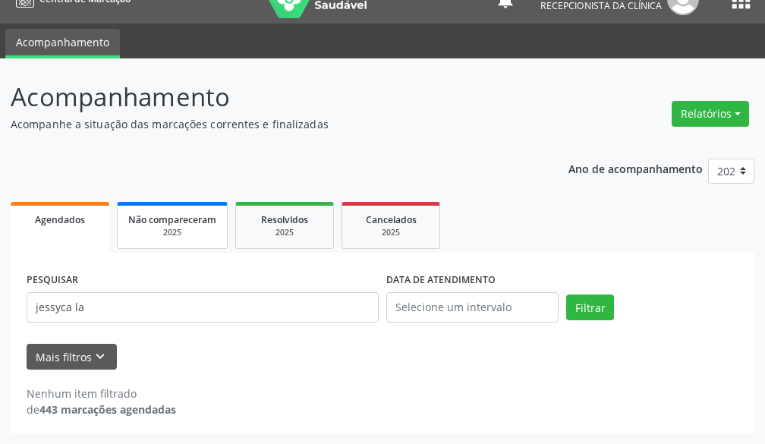
click at [202, 227] on div "2025" at bounding box center [172, 232] width 88 height 11
select select "7"
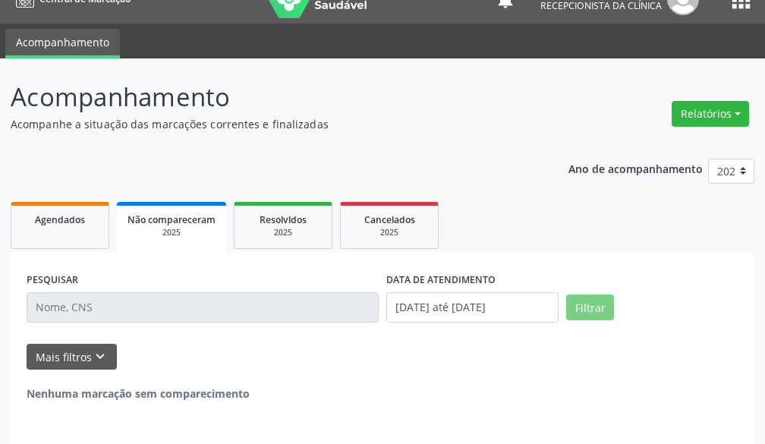
scroll to position [9, 0]
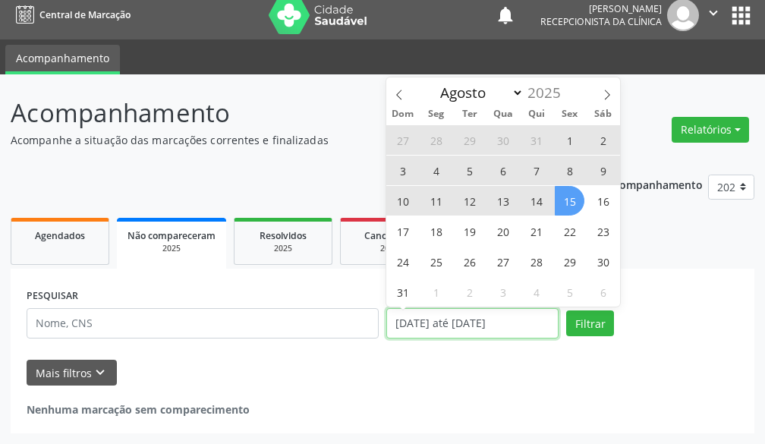
click at [480, 327] on input "[DATE] até [DATE]" at bounding box center [472, 323] width 172 height 30
click at [440, 171] on span "4" at bounding box center [436, 171] width 30 height 30
type input "[DATE]"
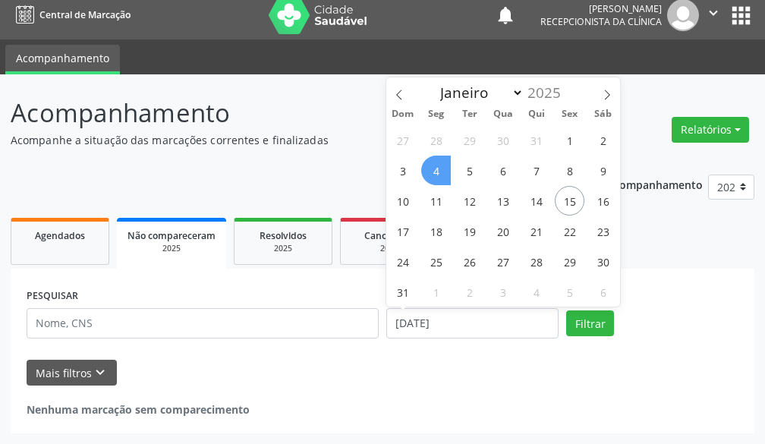
click at [440, 171] on span "4" at bounding box center [436, 171] width 30 height 30
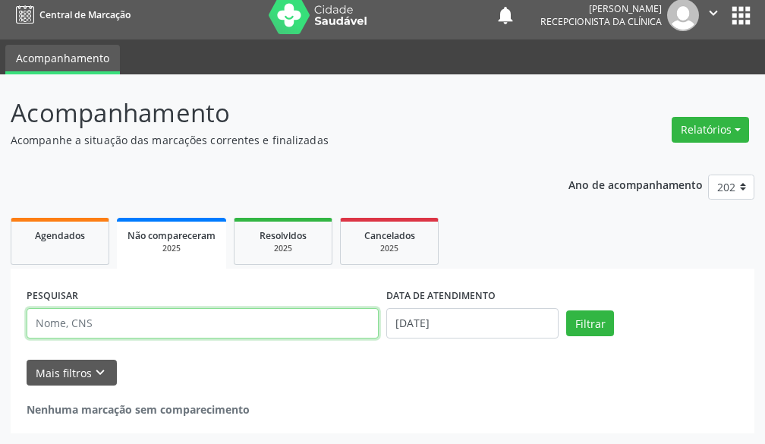
click at [237, 316] on input "text" at bounding box center [203, 323] width 352 height 30
click at [239, 316] on input "text" at bounding box center [203, 323] width 352 height 30
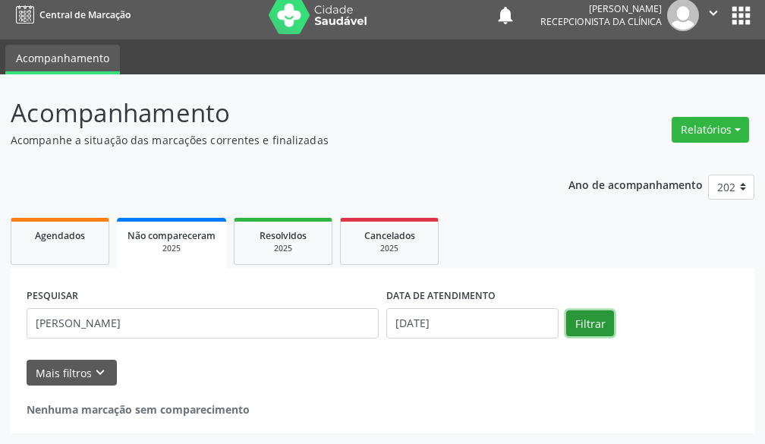
click at [586, 323] on button "Filtrar" at bounding box center [590, 323] width 48 height 26
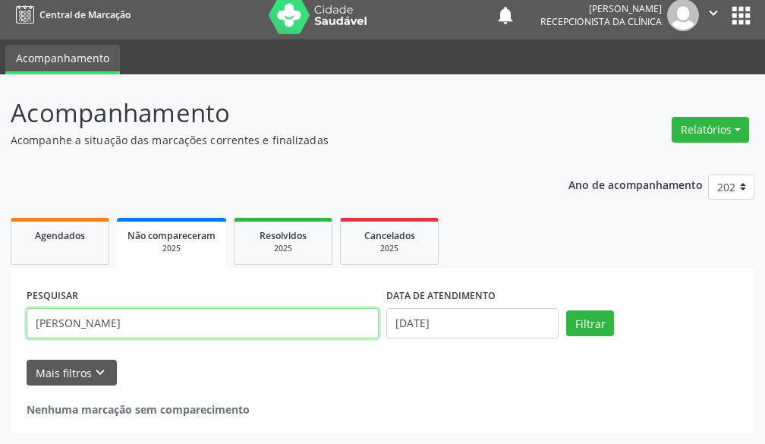
click at [313, 311] on input "[PERSON_NAME]" at bounding box center [203, 323] width 352 height 30
type input "[PERSON_NAME]"
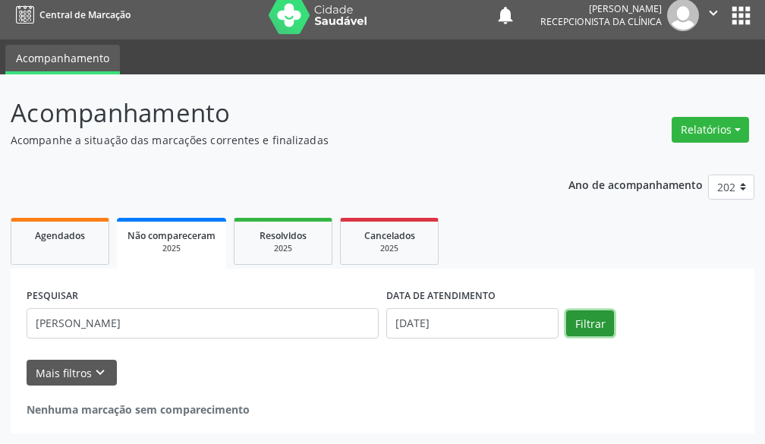
click at [587, 332] on button "Filtrar" at bounding box center [590, 323] width 48 height 26
click at [43, 245] on link "Agendados" at bounding box center [60, 241] width 99 height 47
select select "7"
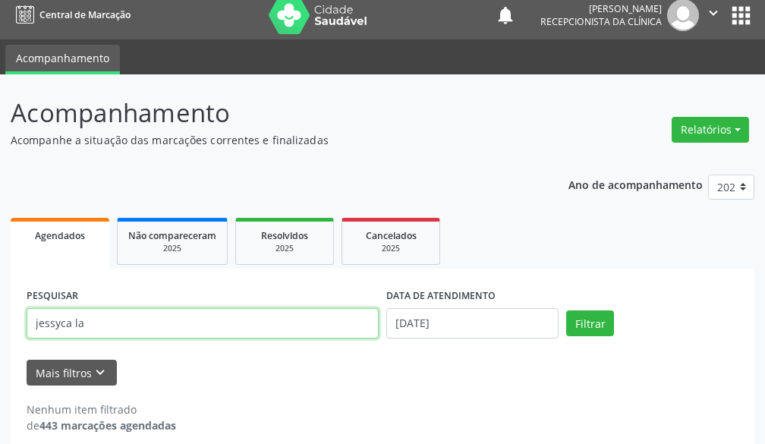
click at [120, 324] on input "jessyca la" at bounding box center [203, 323] width 352 height 30
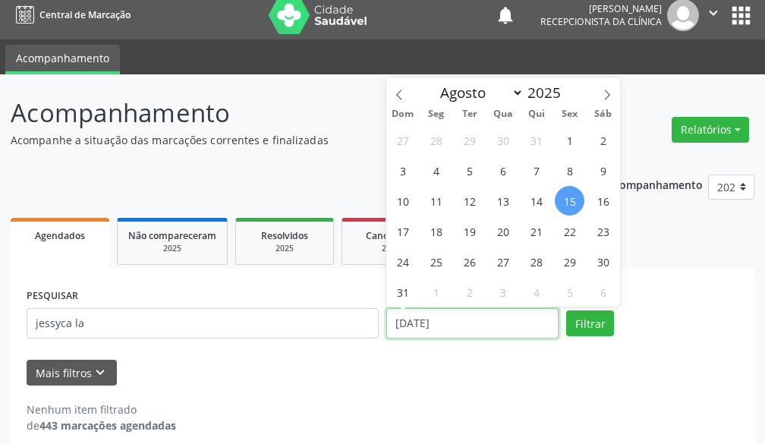
click at [501, 322] on input "[DATE]" at bounding box center [472, 323] width 172 height 30
click at [446, 168] on span "4" at bounding box center [436, 171] width 30 height 30
type input "[DATE]"
click at [446, 168] on span "4" at bounding box center [436, 171] width 30 height 30
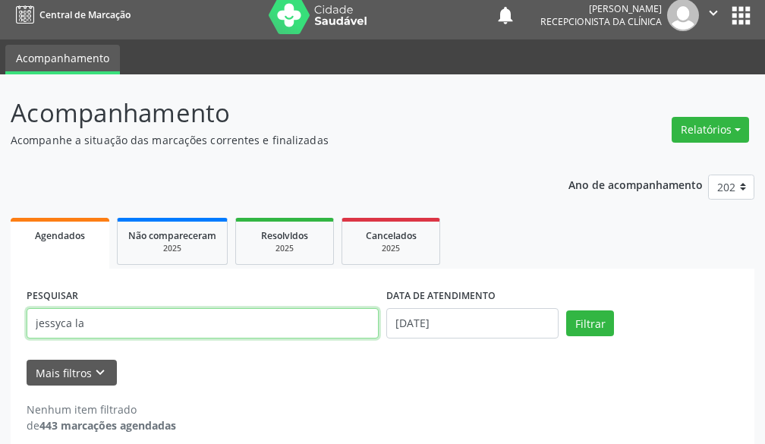
click at [225, 327] on input "jessyca la" at bounding box center [203, 323] width 352 height 30
type input "j"
type input "[PERSON_NAME]"
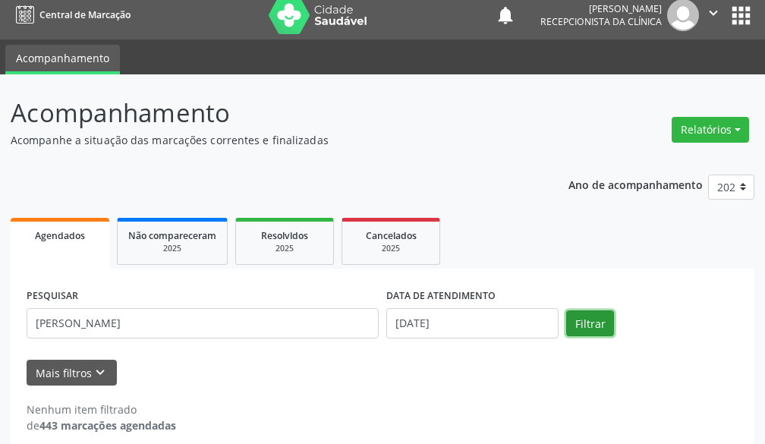
click at [594, 320] on button "Filtrar" at bounding box center [590, 323] width 48 height 26
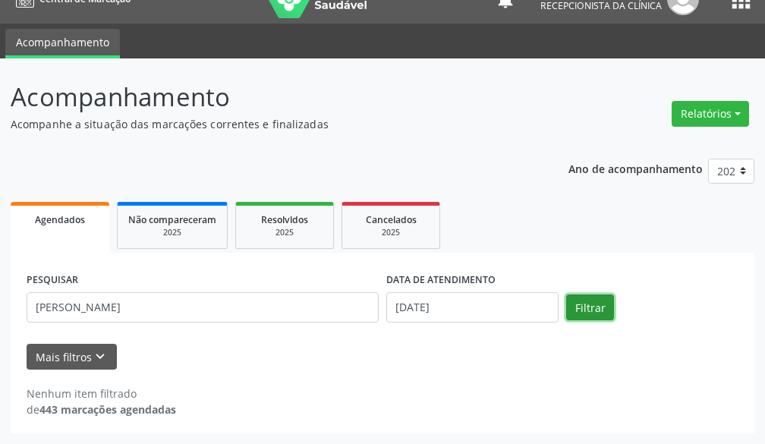
click at [584, 310] on button "Filtrar" at bounding box center [590, 307] width 48 height 26
click at [291, 229] on div "2025" at bounding box center [285, 232] width 76 height 11
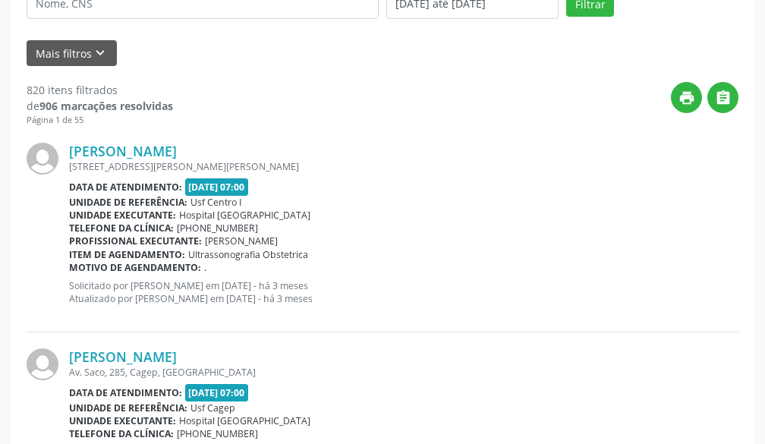
scroll to position [101, 0]
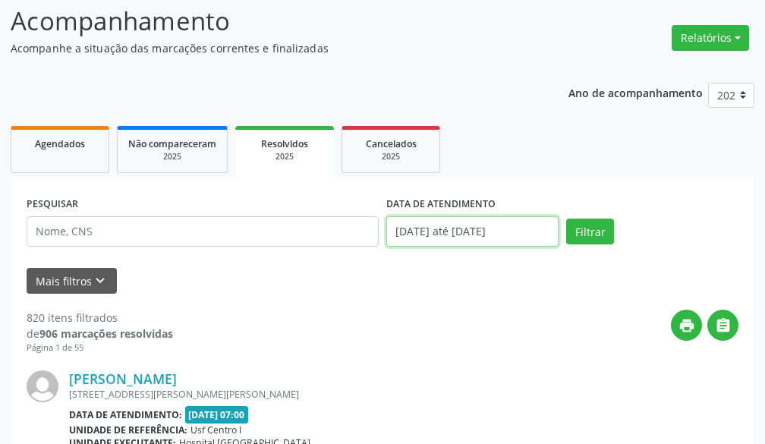
click at [461, 229] on input "[DATE] até [DATE]" at bounding box center [472, 231] width 172 height 30
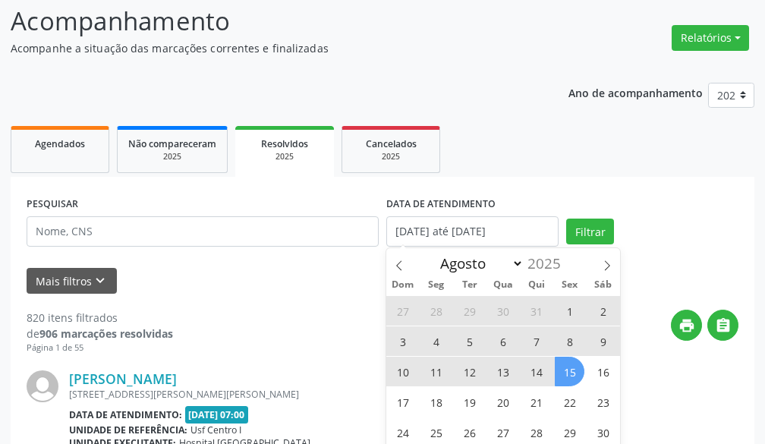
click at [433, 341] on span "4" at bounding box center [436, 341] width 30 height 30
type input "[DATE]"
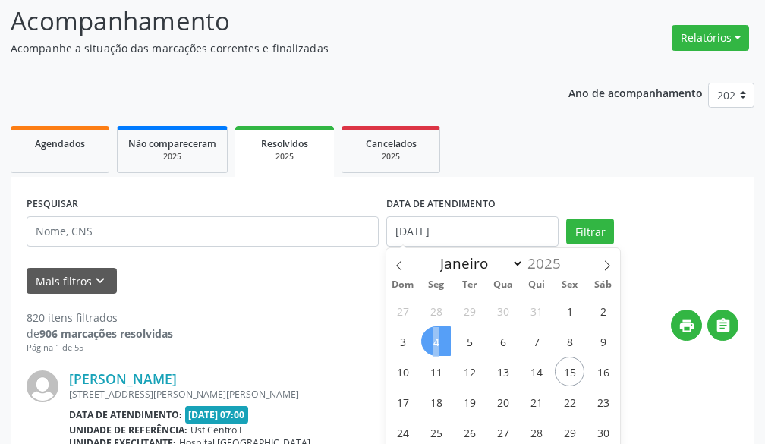
click at [433, 341] on span "4" at bounding box center [436, 341] width 30 height 30
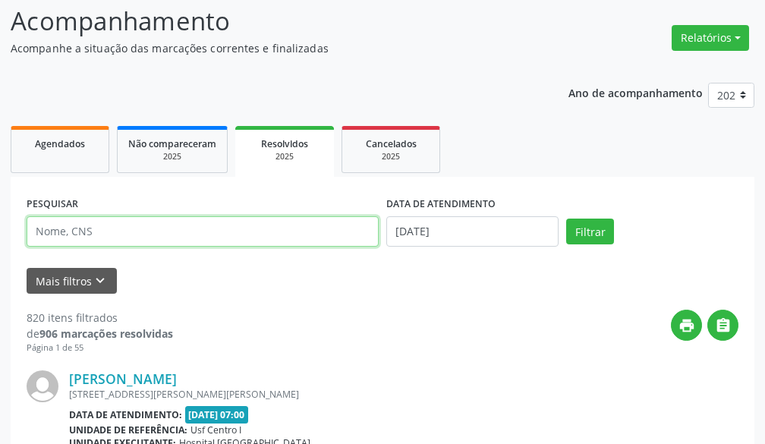
click at [298, 222] on input "text" at bounding box center [203, 231] width 352 height 30
type input "[PERSON_NAME]"
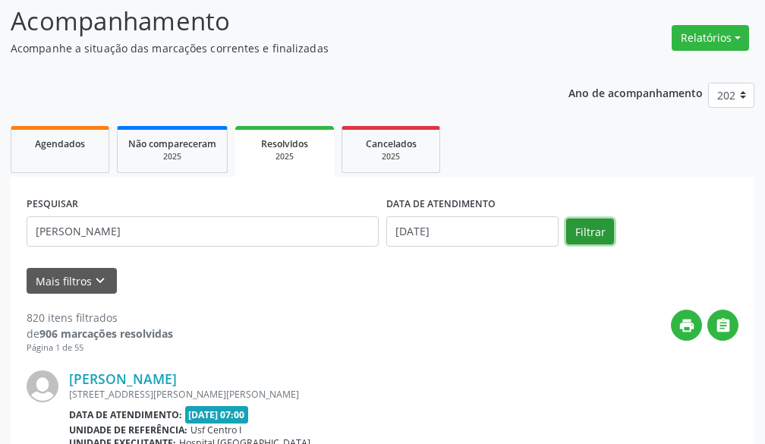
click at [581, 232] on button "Filtrar" at bounding box center [590, 232] width 48 height 26
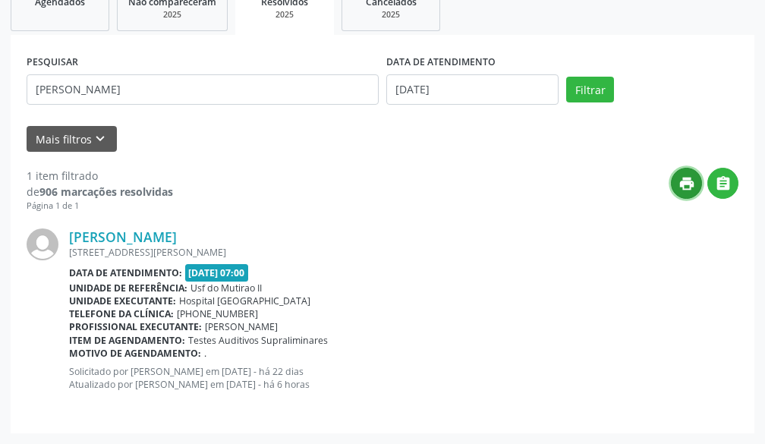
click at [688, 177] on icon "print" at bounding box center [687, 183] width 17 height 17
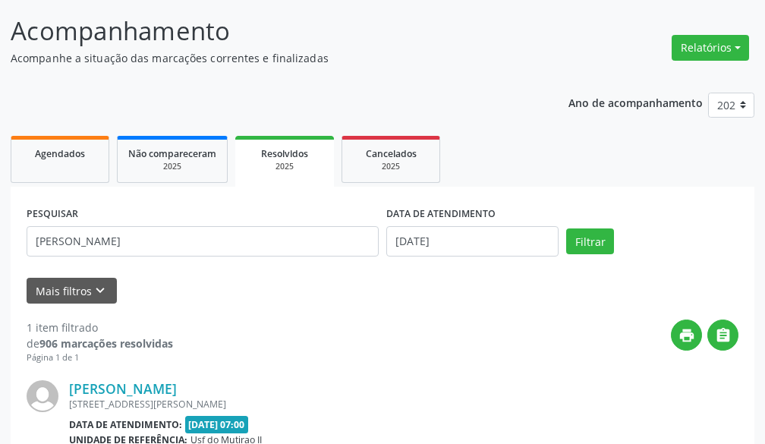
click at [287, 164] on div "2025" at bounding box center [284, 166] width 77 height 11
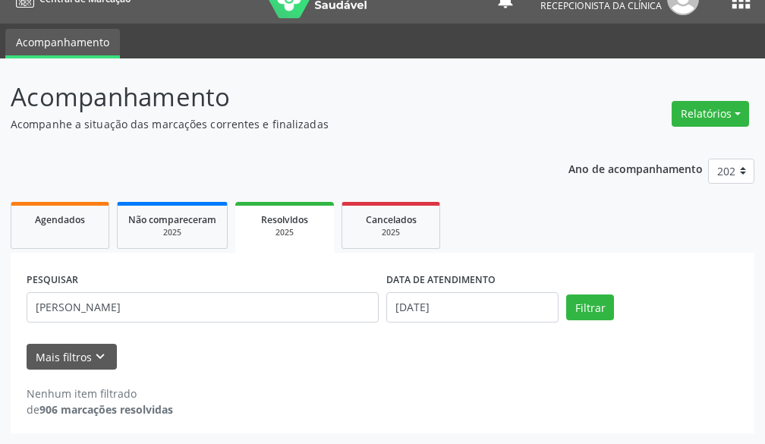
scroll to position [25, 0]
click at [603, 316] on button "Filtrar" at bounding box center [590, 307] width 48 height 26
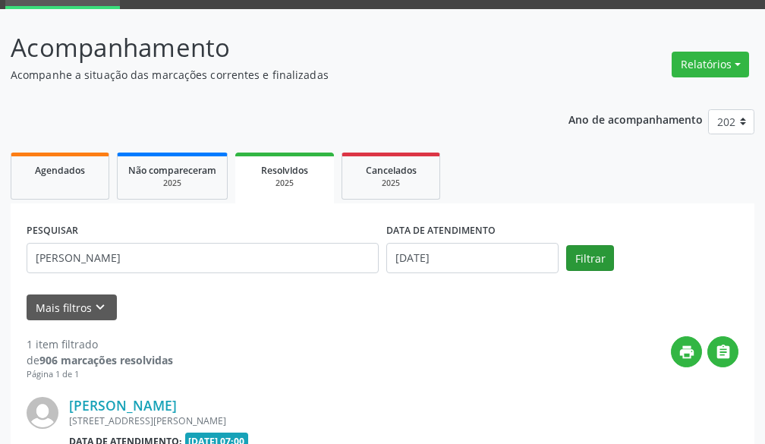
scroll to position [243, 0]
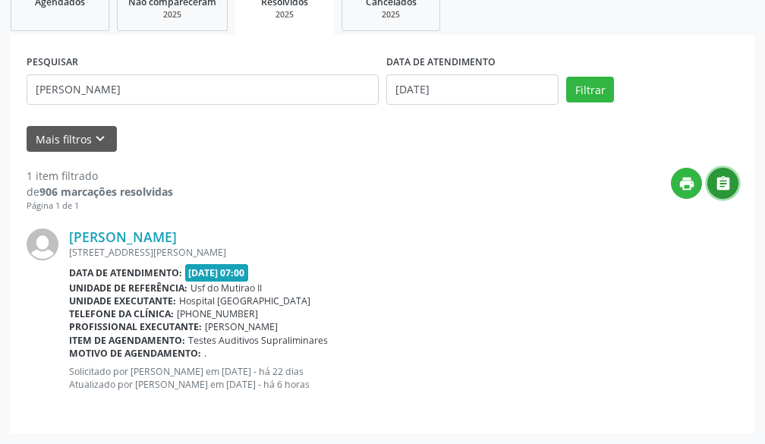
click at [729, 182] on icon "" at bounding box center [723, 183] width 17 height 17
click at [691, 174] on button "print" at bounding box center [686, 183] width 31 height 31
